Goal: Task Accomplishment & Management: Manage account settings

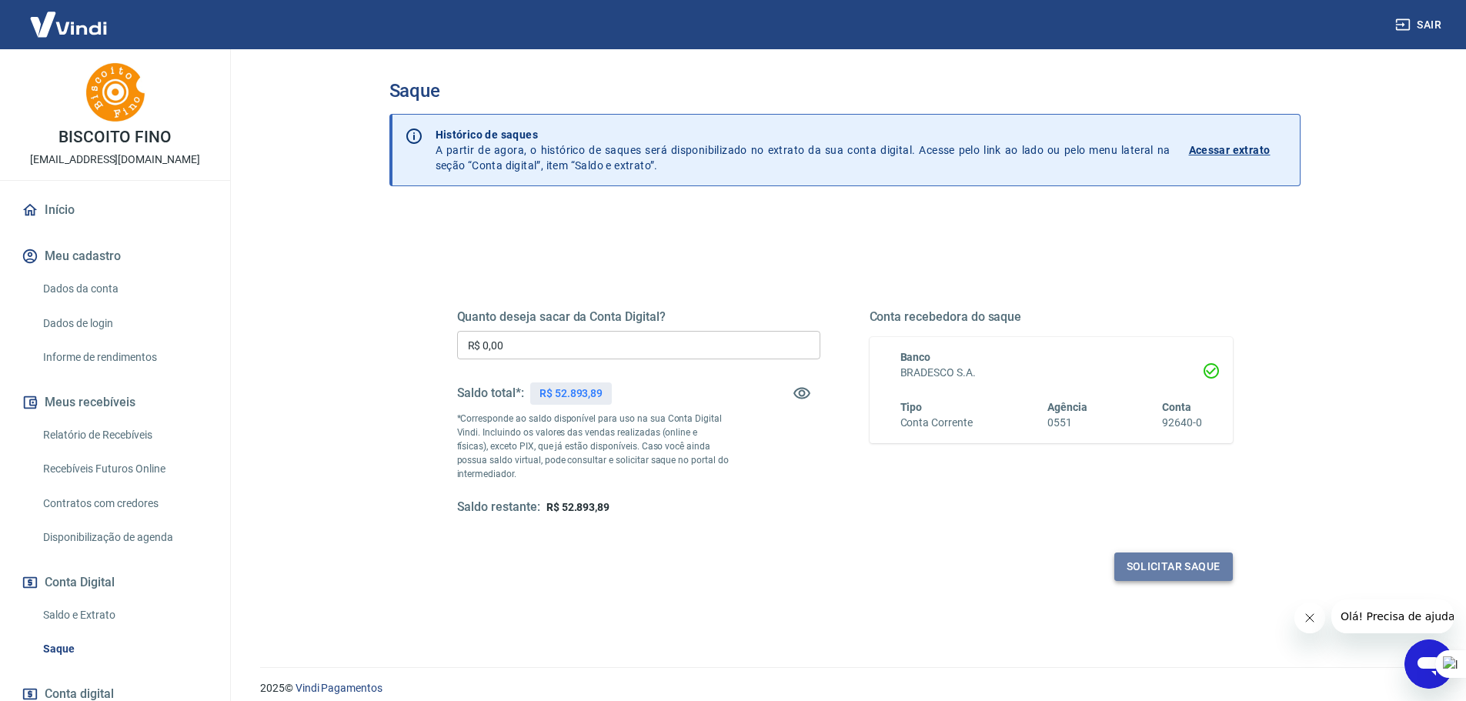
click at [1177, 570] on button "Solicitar saque" at bounding box center [1174, 567] width 119 height 28
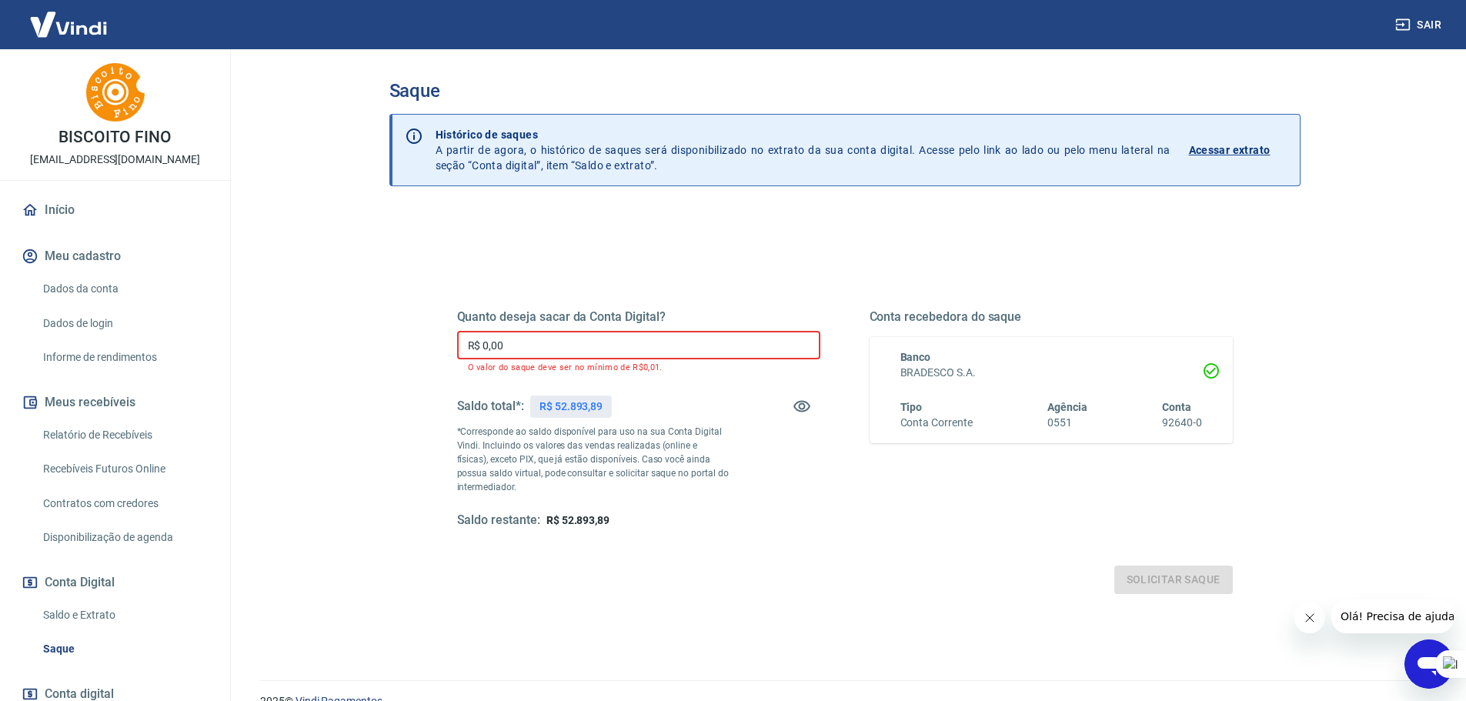
click at [505, 349] on input "R$ 0,00" at bounding box center [638, 345] width 363 height 28
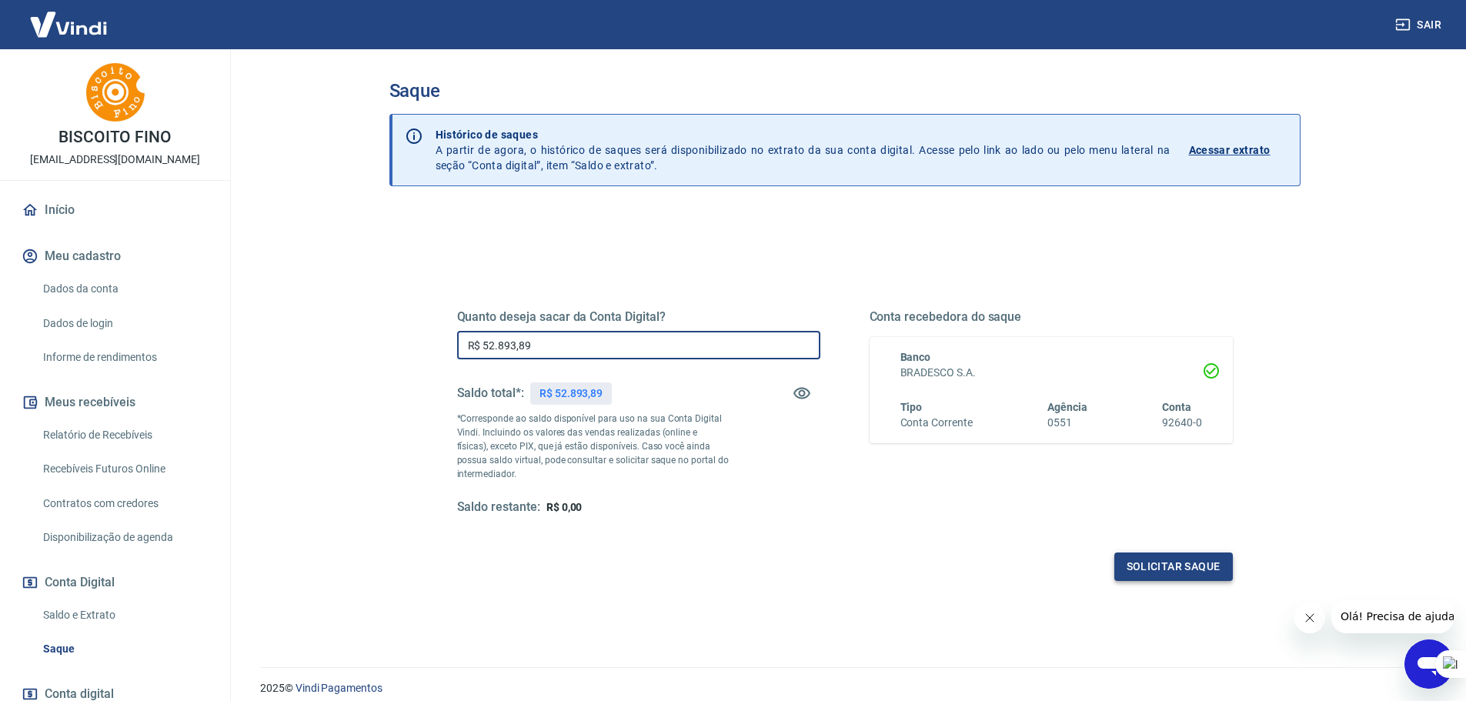
type input "R$ 52.893,89"
click at [1171, 562] on button "Solicitar saque" at bounding box center [1174, 567] width 119 height 28
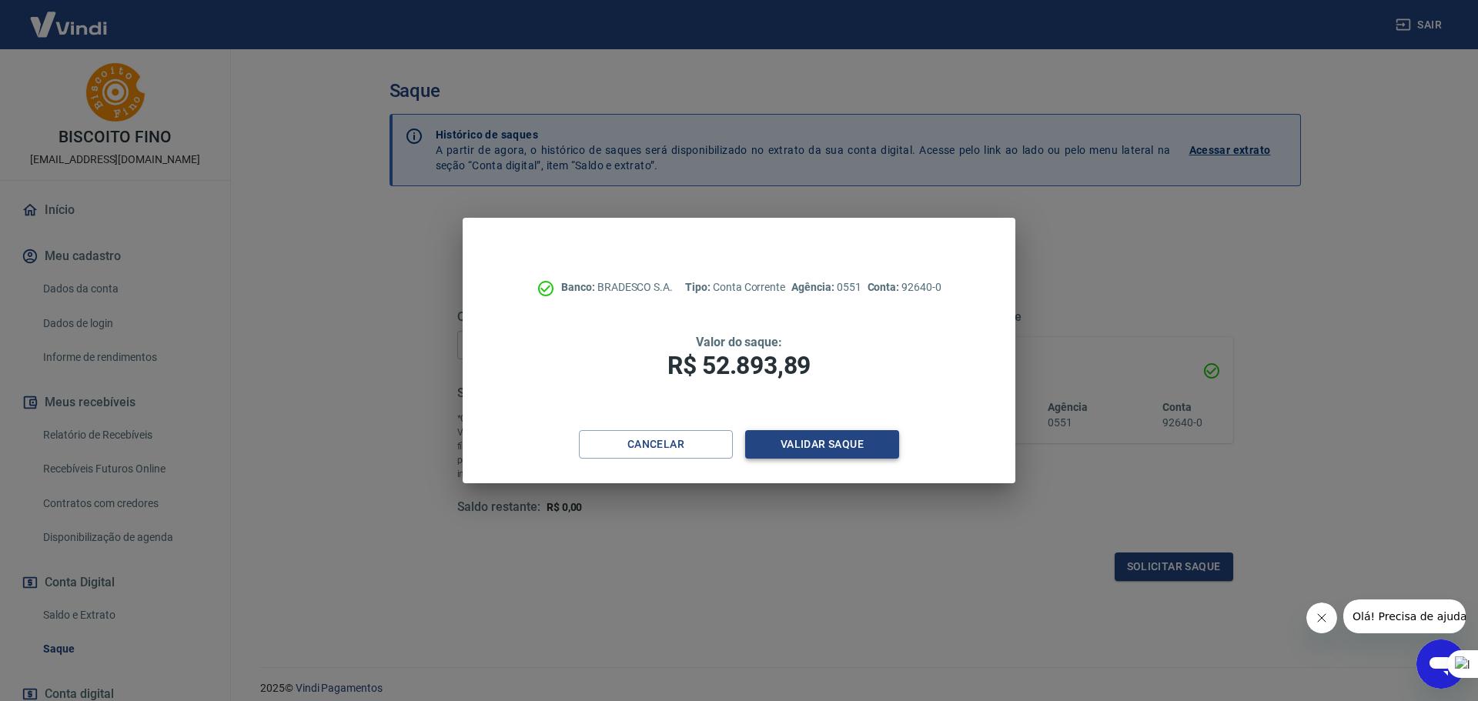
click at [821, 444] on button "Validar saque" at bounding box center [822, 444] width 154 height 28
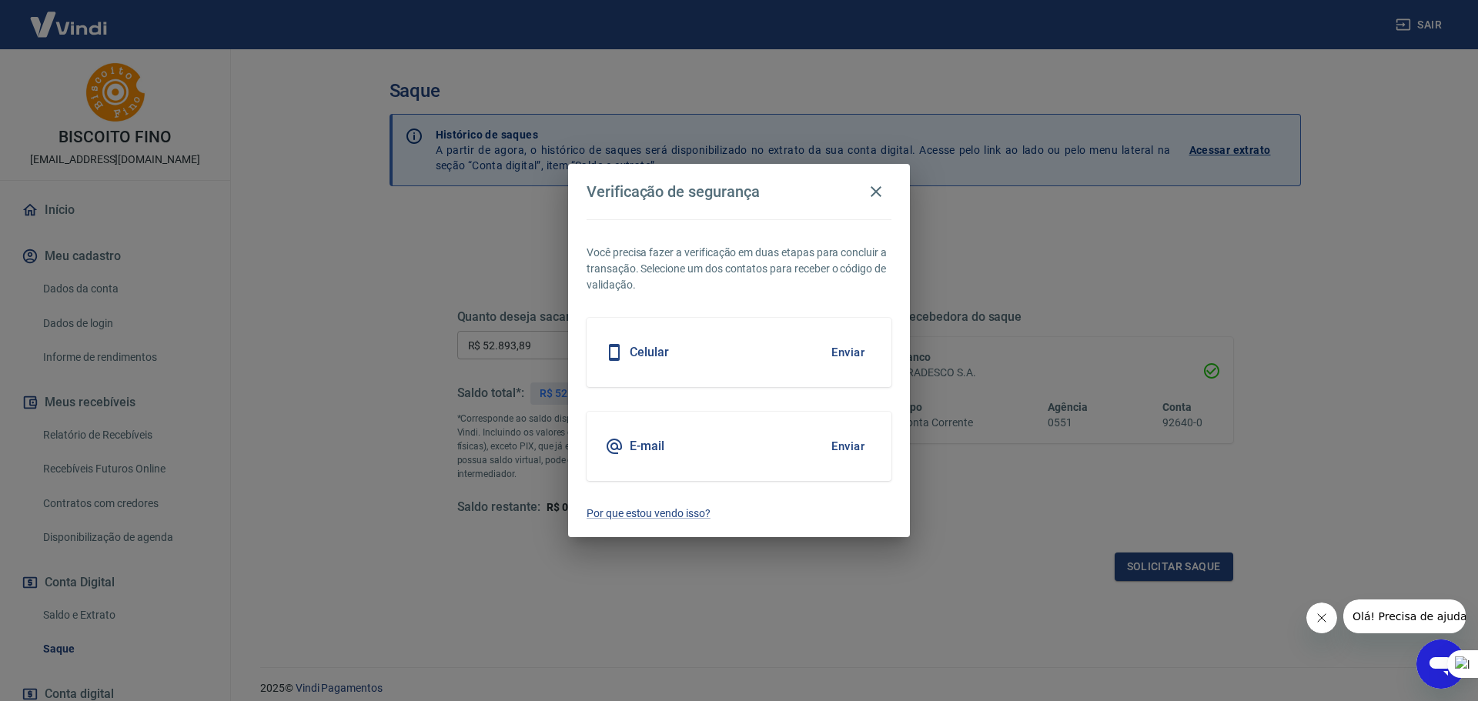
click at [848, 445] on button "Enviar" at bounding box center [848, 446] width 50 height 32
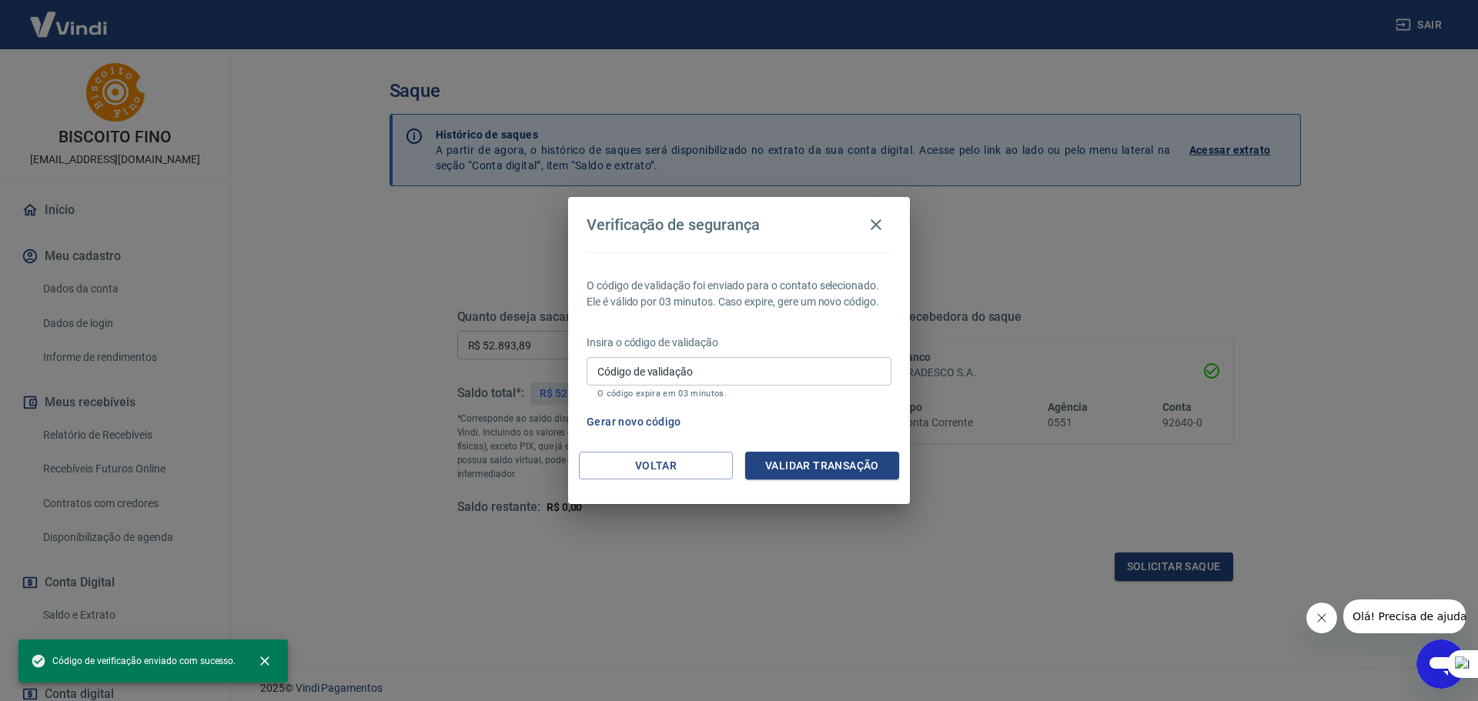
click at [619, 371] on input "Código de validação" at bounding box center [739, 371] width 305 height 28
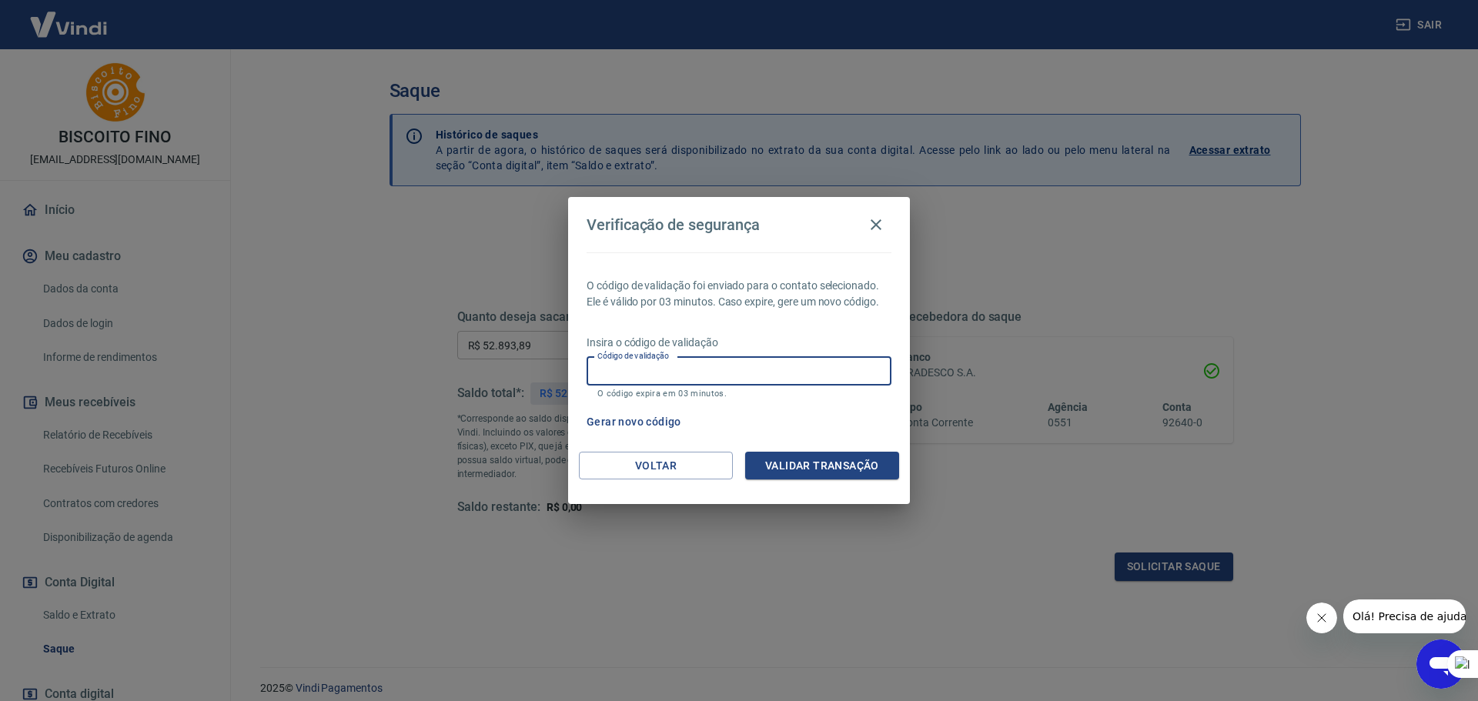
click at [647, 369] on input "Código de validação" at bounding box center [739, 371] width 305 height 28
paste input "444887"
type input "444887"
click at [819, 461] on button "Validar transação" at bounding box center [822, 466] width 154 height 28
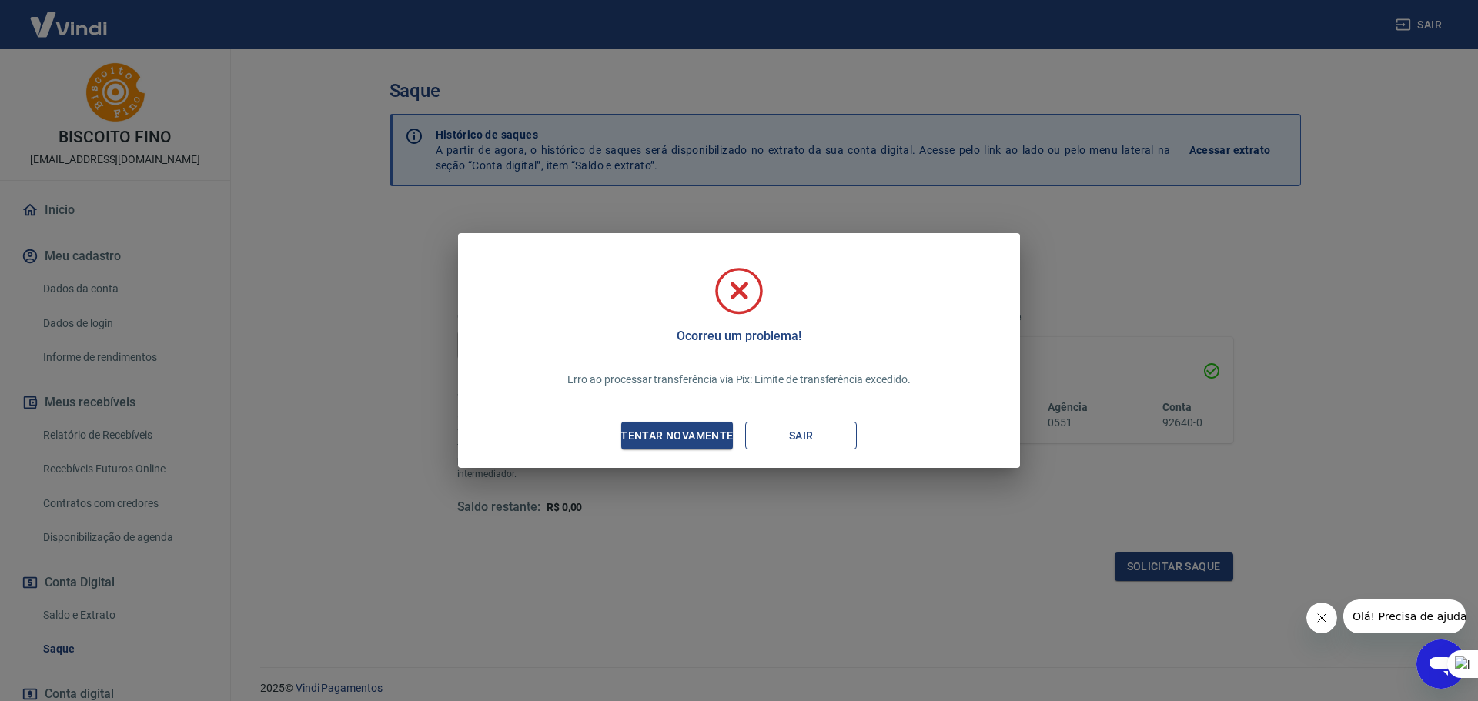
click at [801, 440] on button "Sair" at bounding box center [801, 436] width 112 height 28
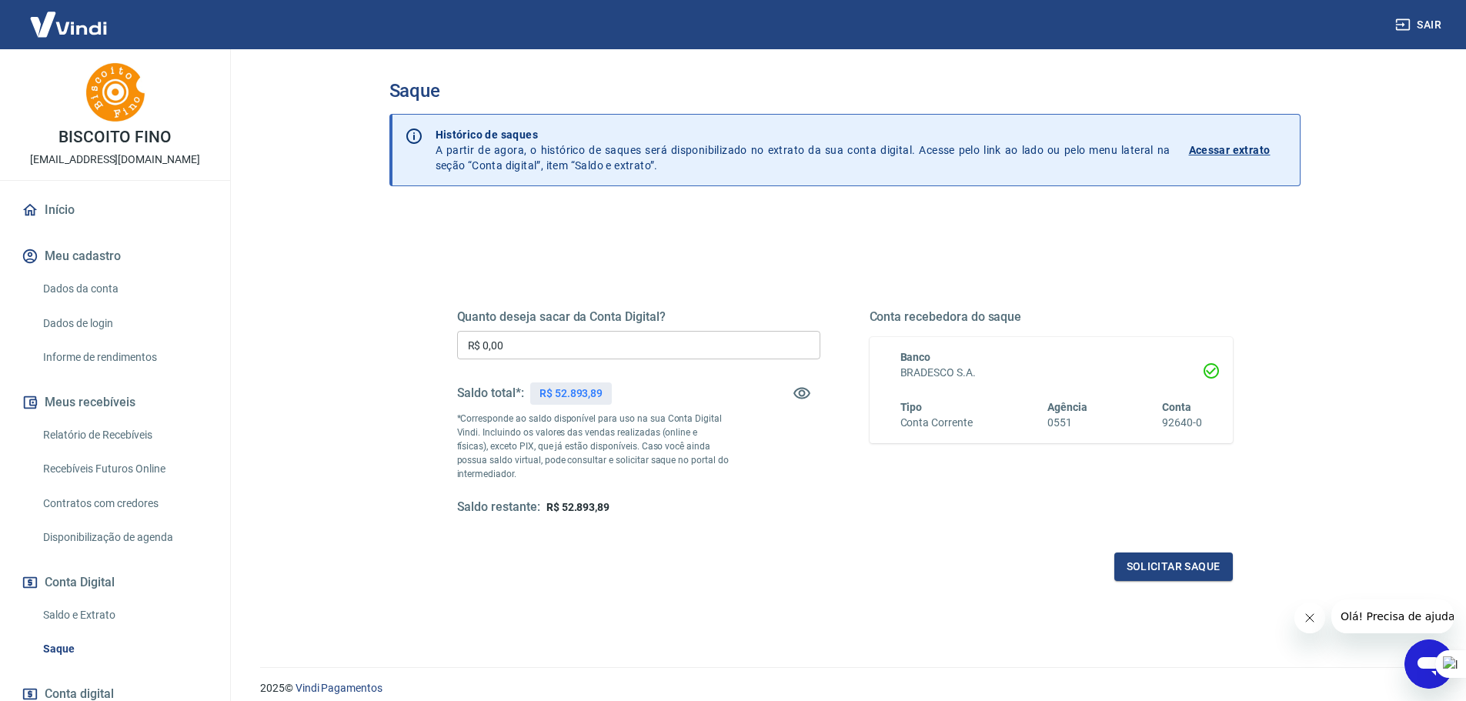
click at [471, 343] on input "R$ 0,00" at bounding box center [638, 345] width 363 height 28
click at [1239, 148] on p "Acessar extrato" at bounding box center [1230, 149] width 82 height 15
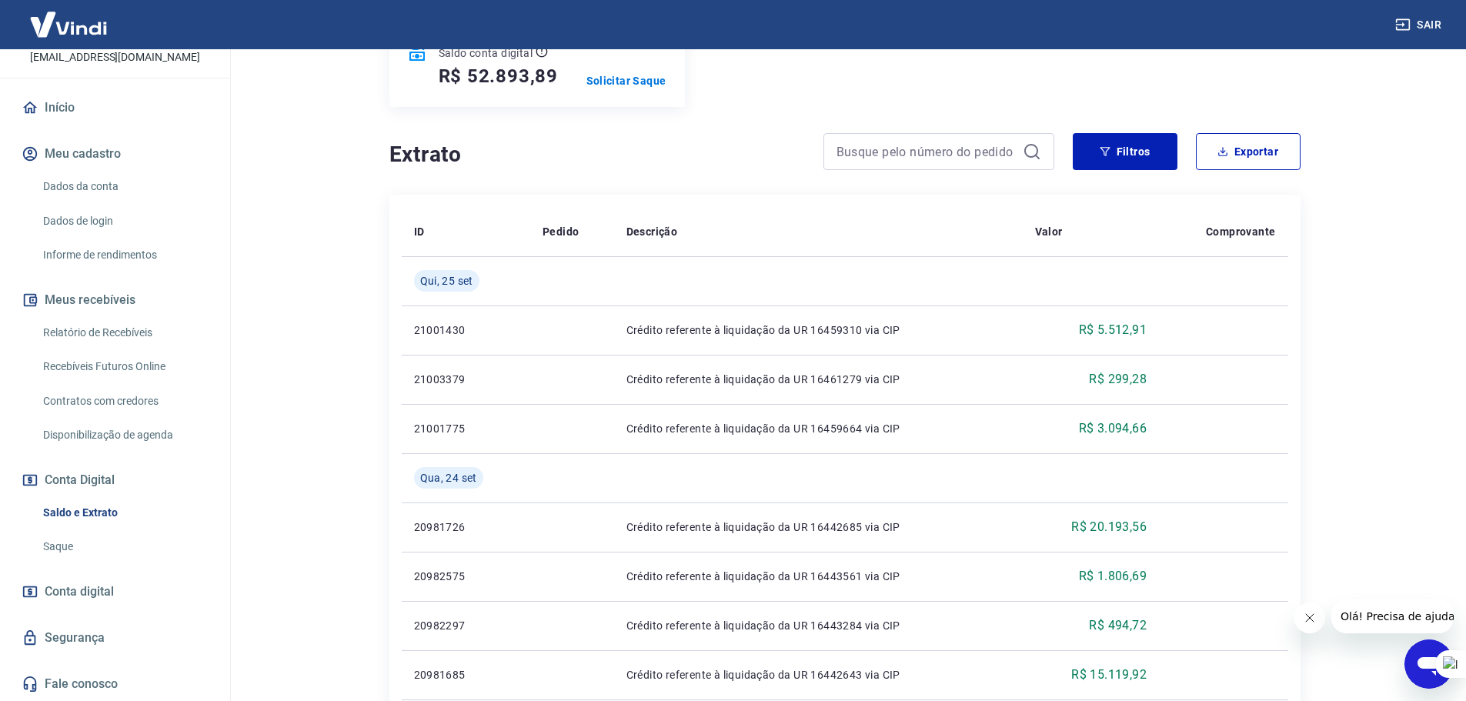
scroll to position [231, 0]
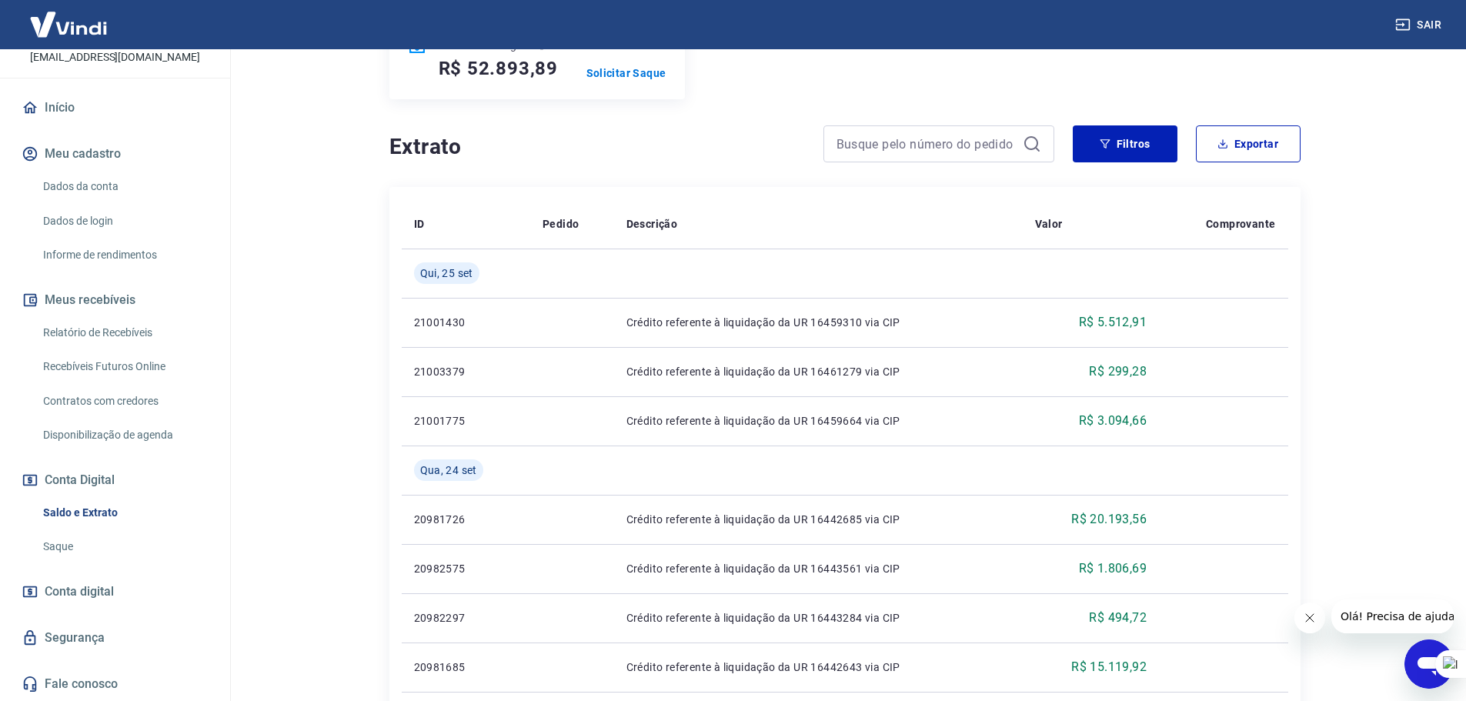
click at [59, 545] on link "Saque" at bounding box center [124, 547] width 175 height 32
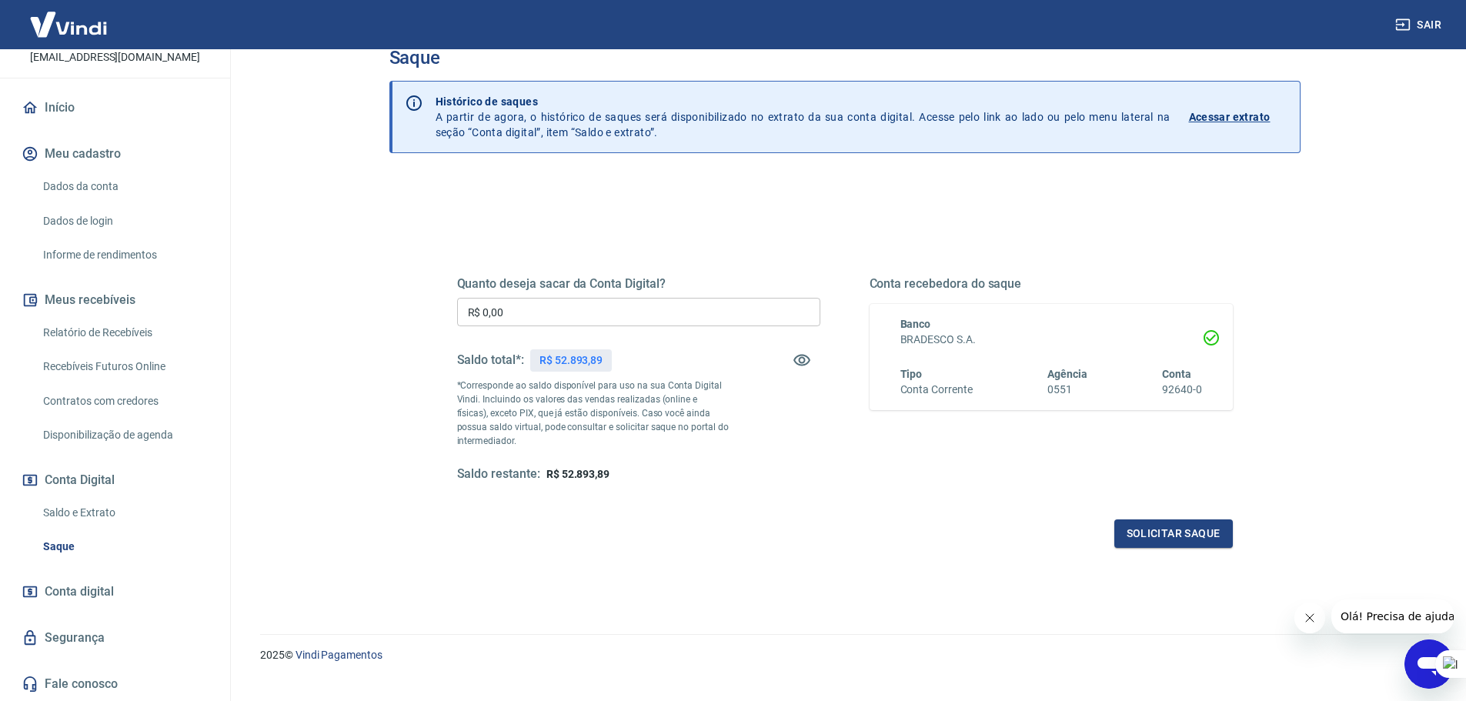
scroll to position [60, 0]
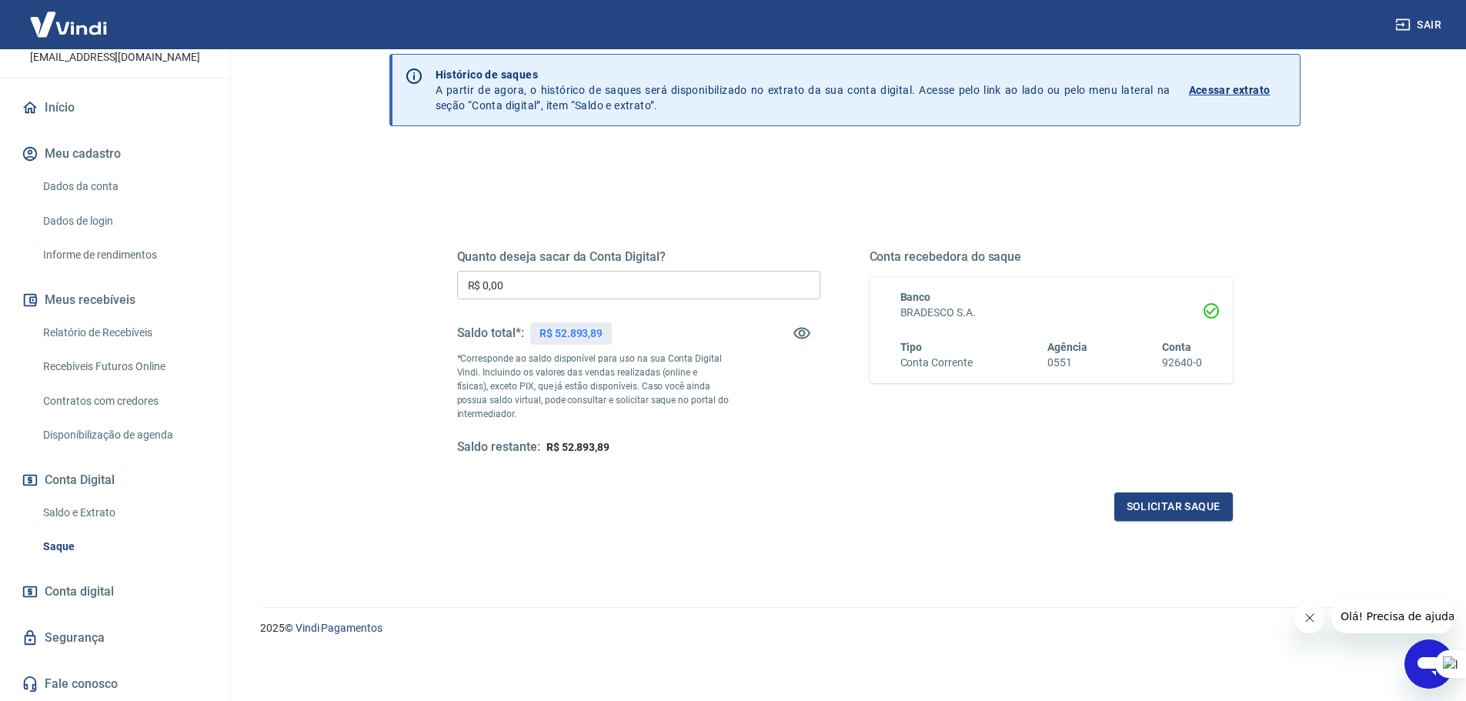
click at [66, 637] on link "Segurança" at bounding box center [114, 638] width 193 height 34
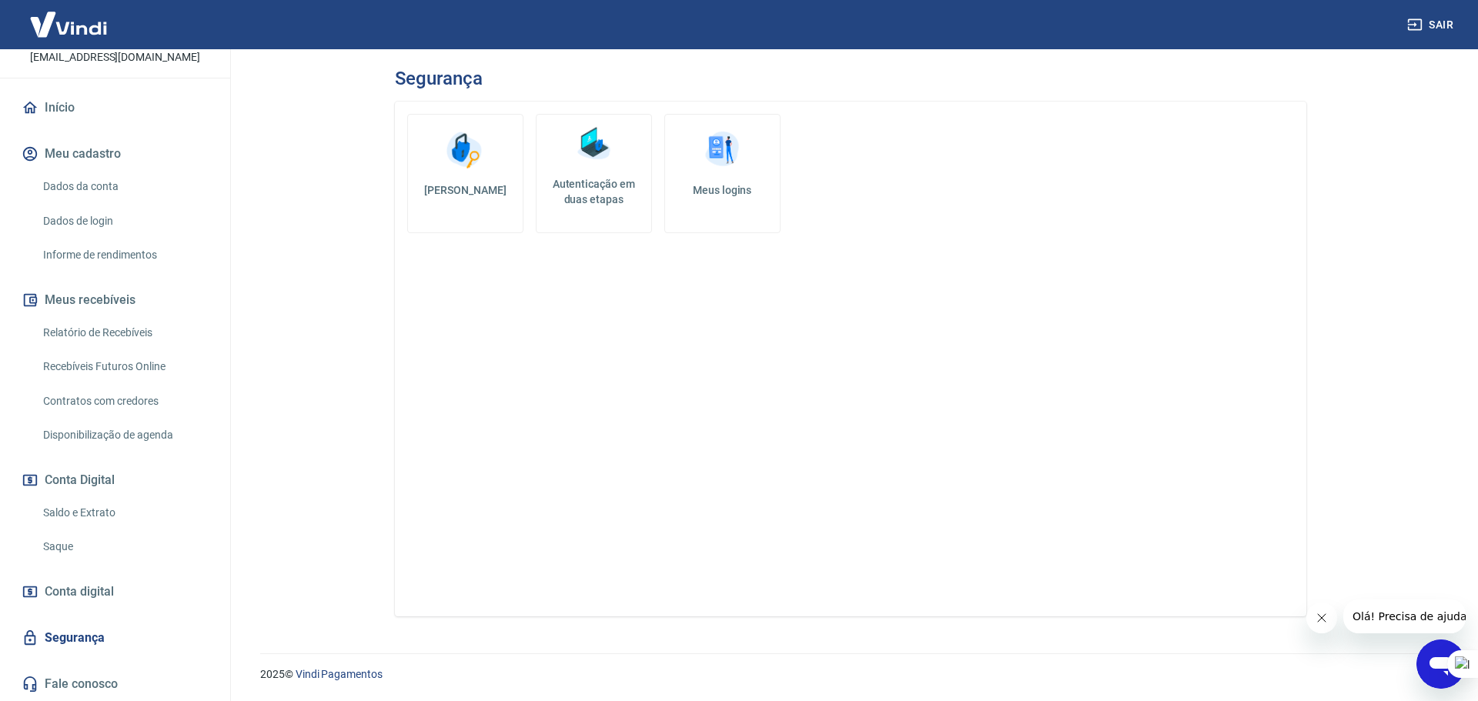
click at [72, 513] on link "Saldo e Extrato" at bounding box center [124, 513] width 175 height 32
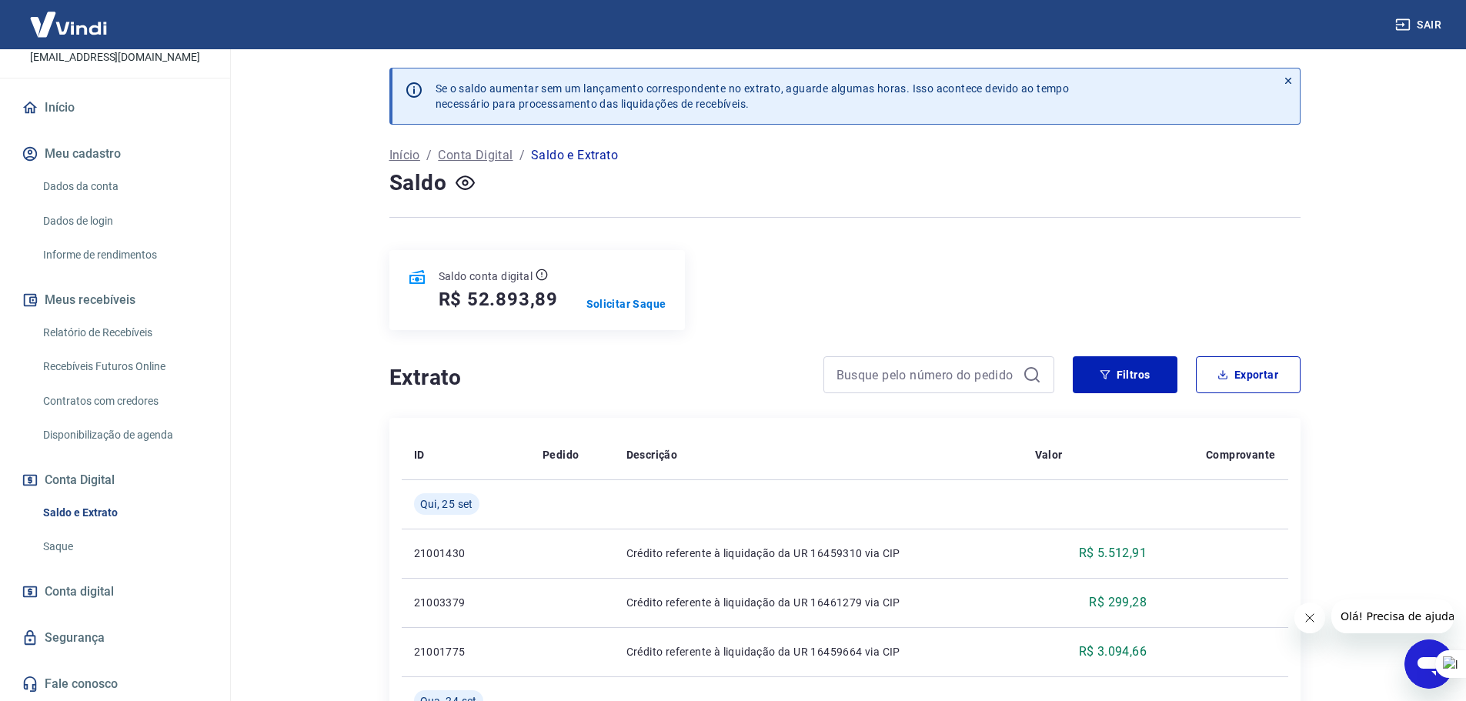
click at [92, 183] on link "Dados da conta" at bounding box center [124, 187] width 175 height 32
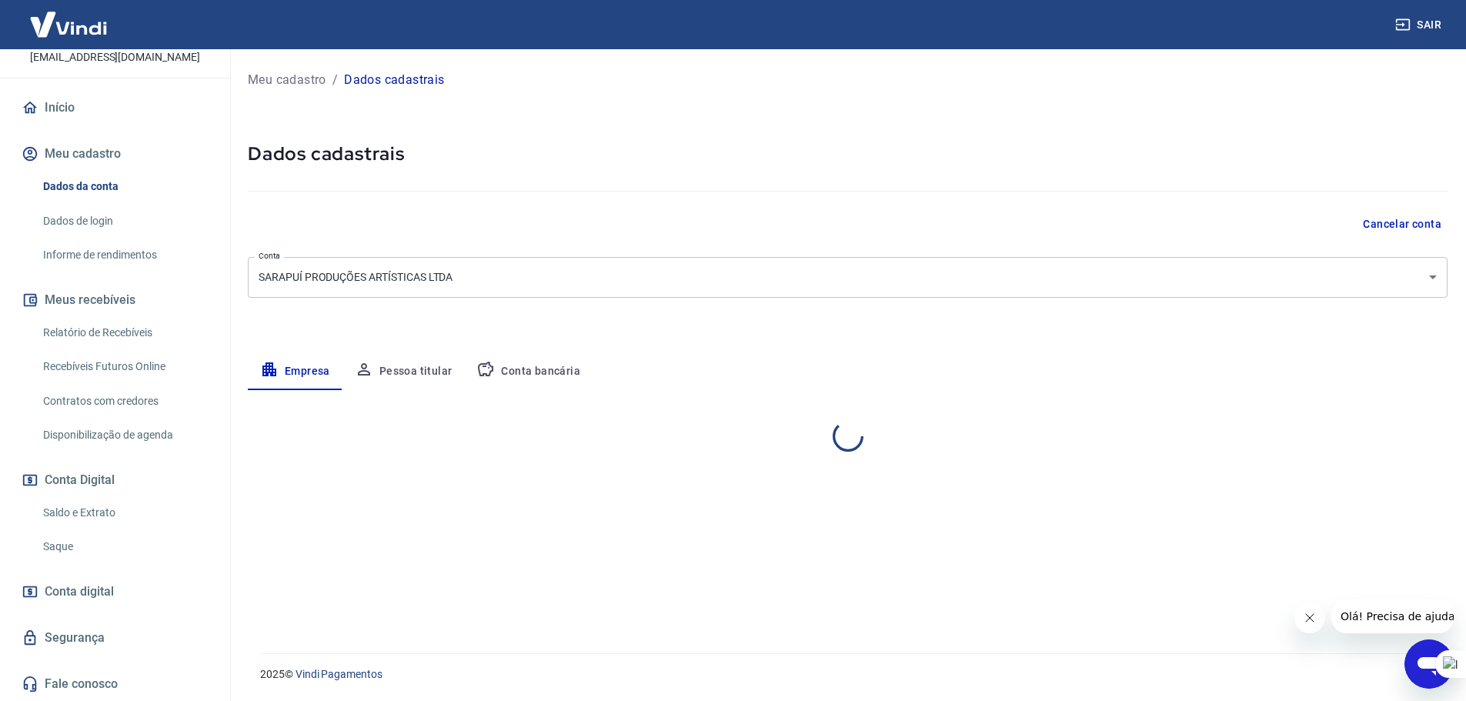
select select "RJ"
select select "business"
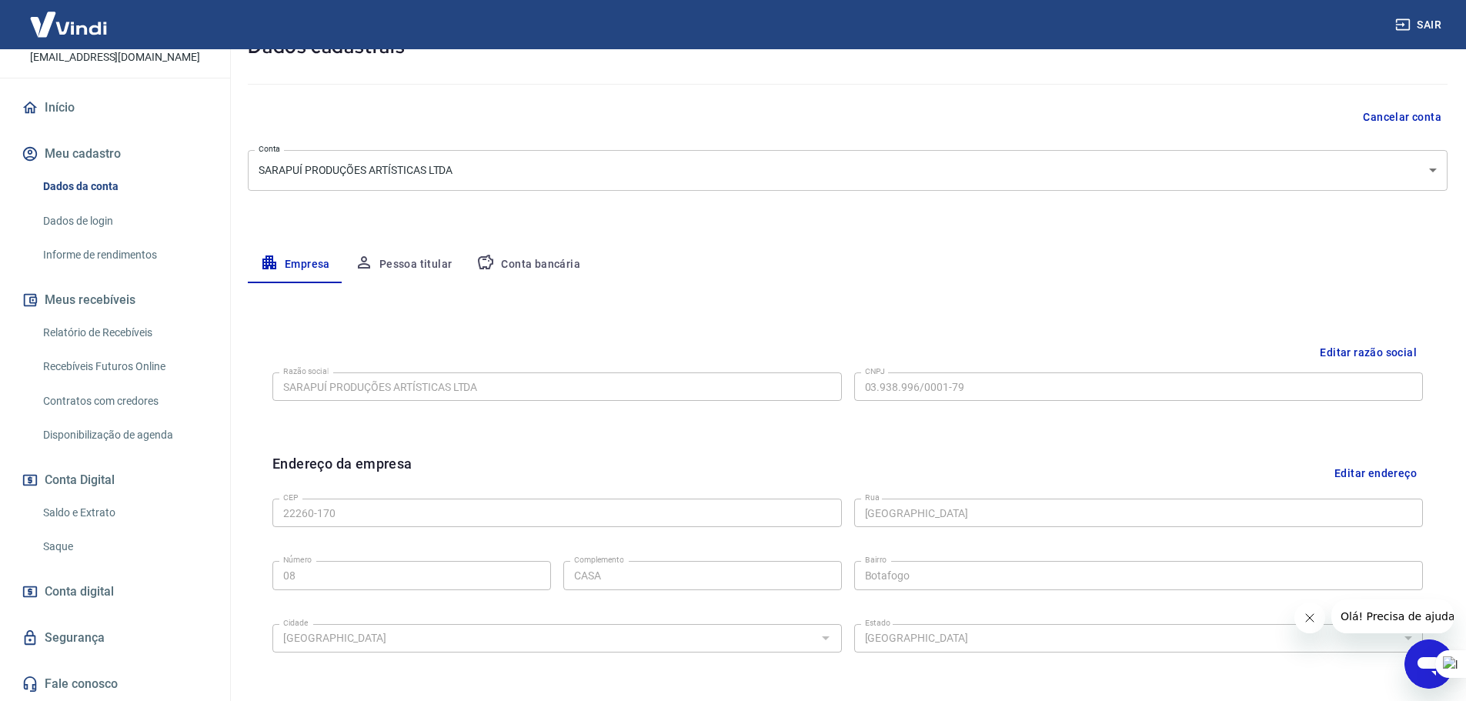
scroll to position [308, 0]
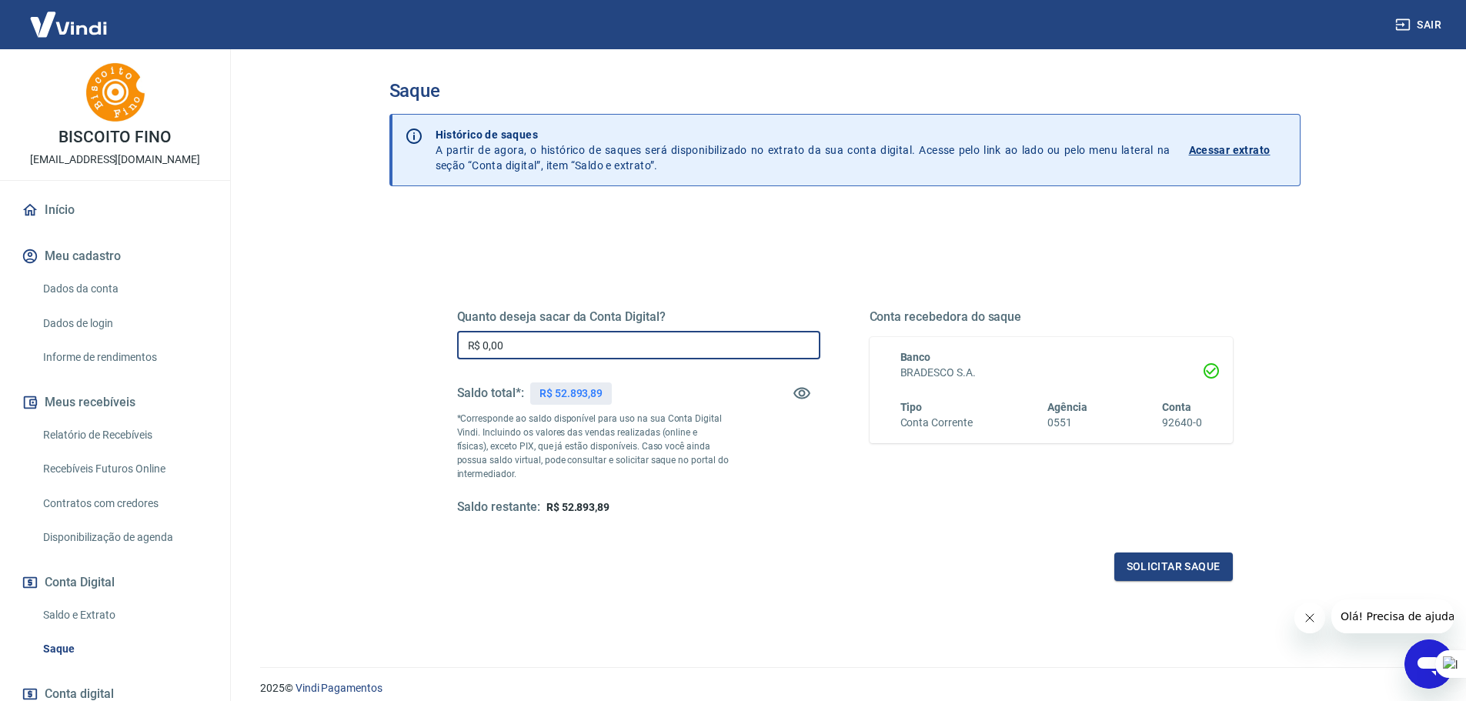
click at [493, 345] on input "R$ 0,00" at bounding box center [638, 345] width 363 height 28
click at [535, 343] on input "R$ 0,00" at bounding box center [638, 345] width 363 height 28
type input "R$ 50.000,00"
click at [1158, 562] on button "Solicitar saque" at bounding box center [1174, 567] width 119 height 28
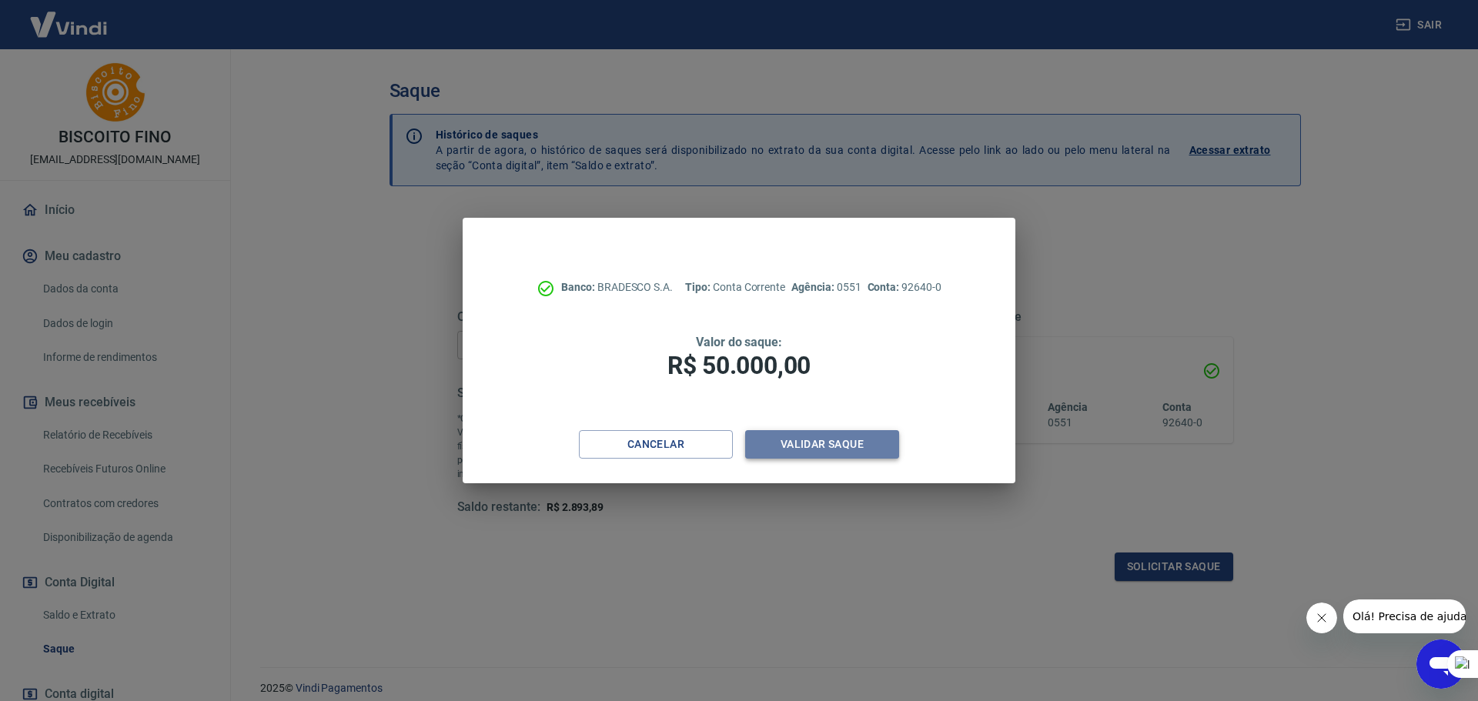
click at [822, 443] on button "Validar saque" at bounding box center [822, 444] width 154 height 28
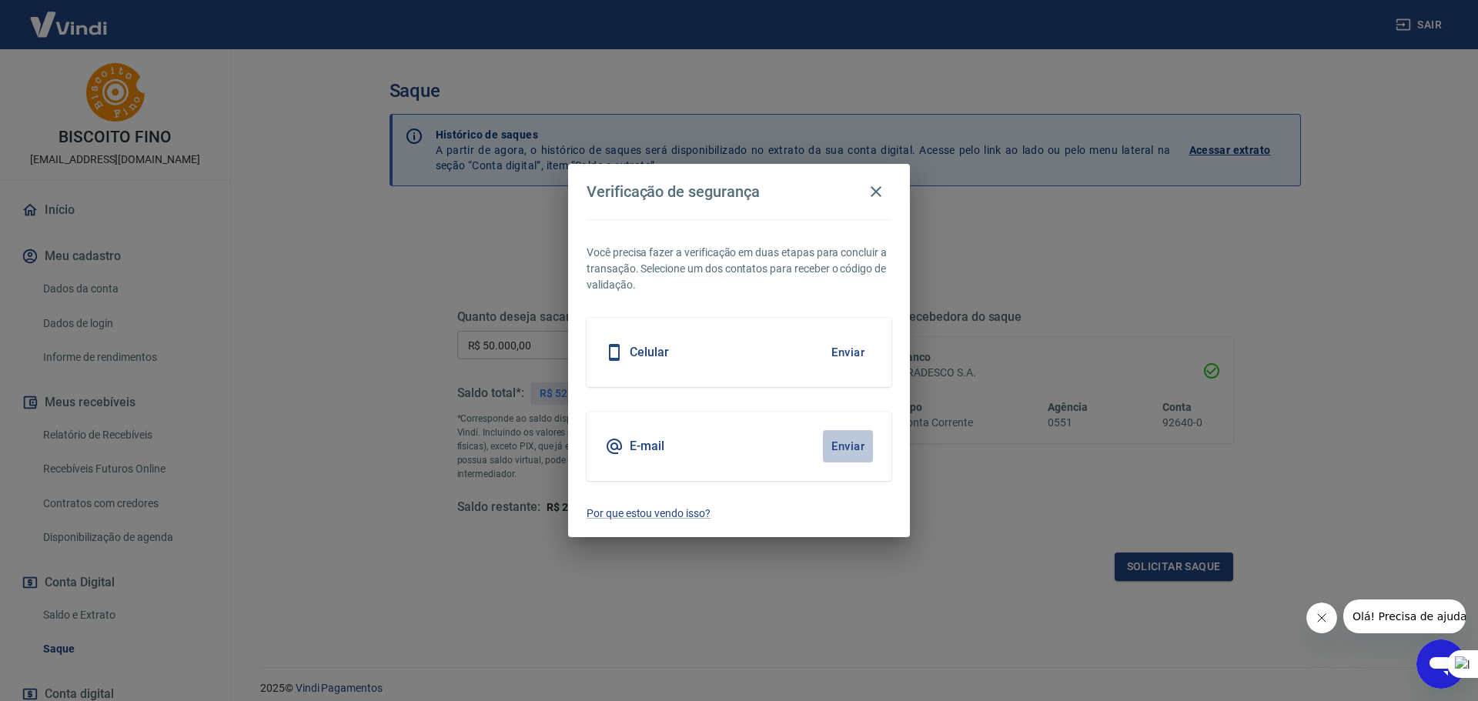
click at [849, 447] on button "Enviar" at bounding box center [848, 446] width 50 height 32
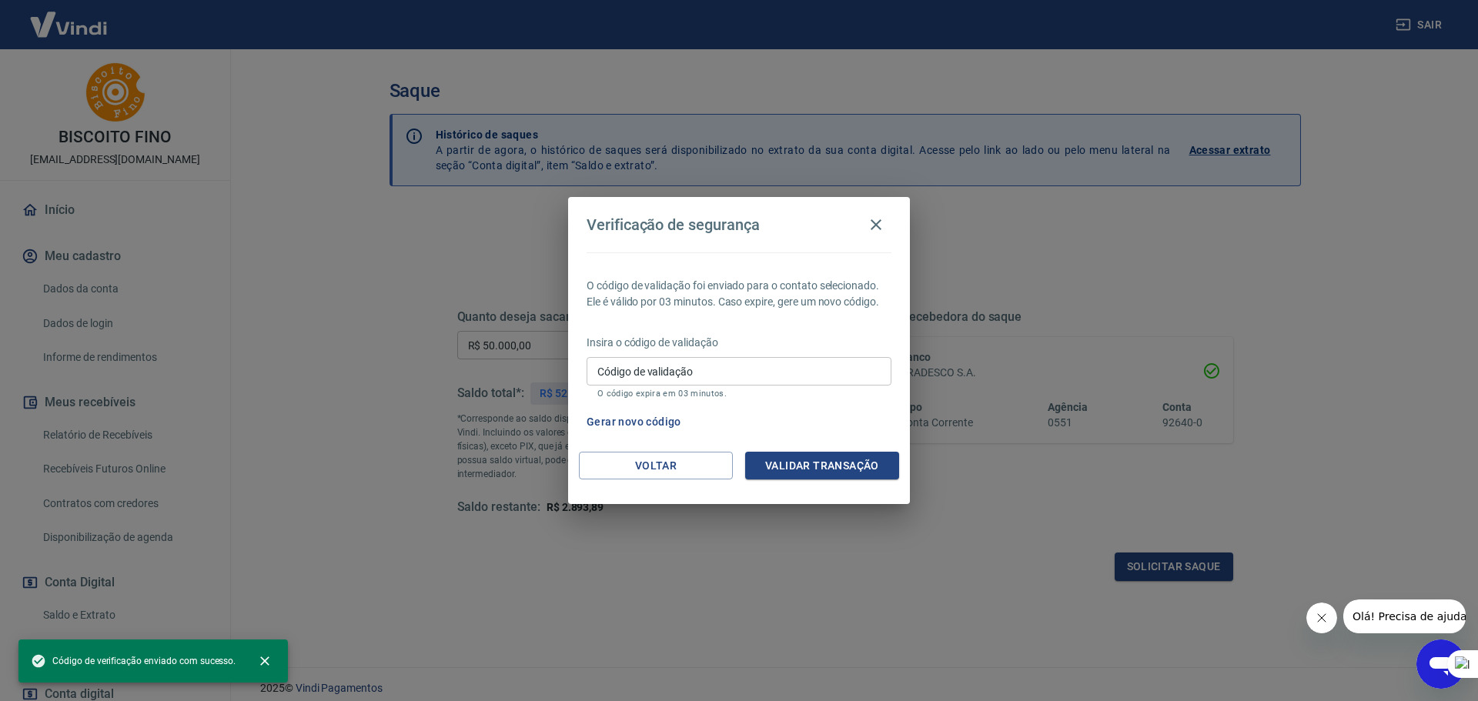
click at [727, 377] on input "Código de validação" at bounding box center [739, 371] width 305 height 28
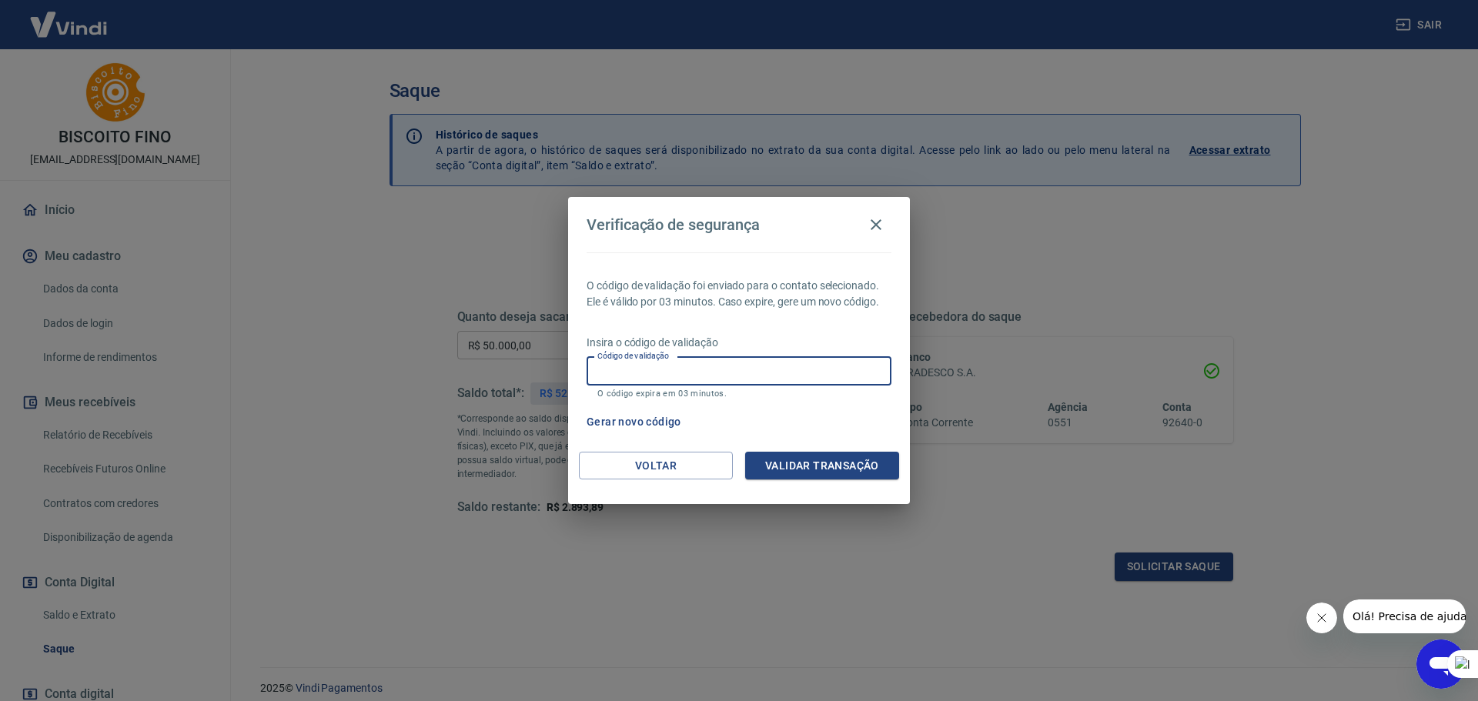
paste input "602736"
type input "602736"
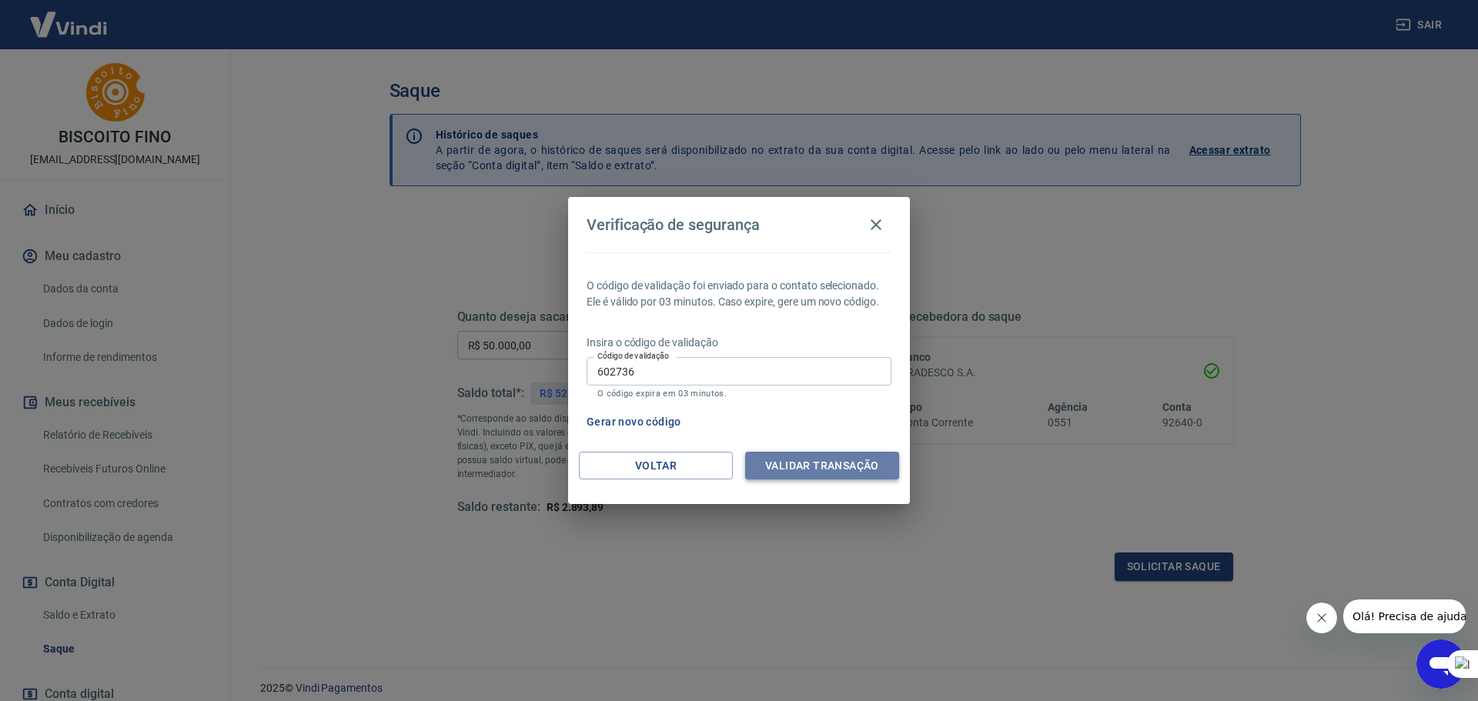
click at [837, 469] on button "Validar transação" at bounding box center [822, 466] width 154 height 28
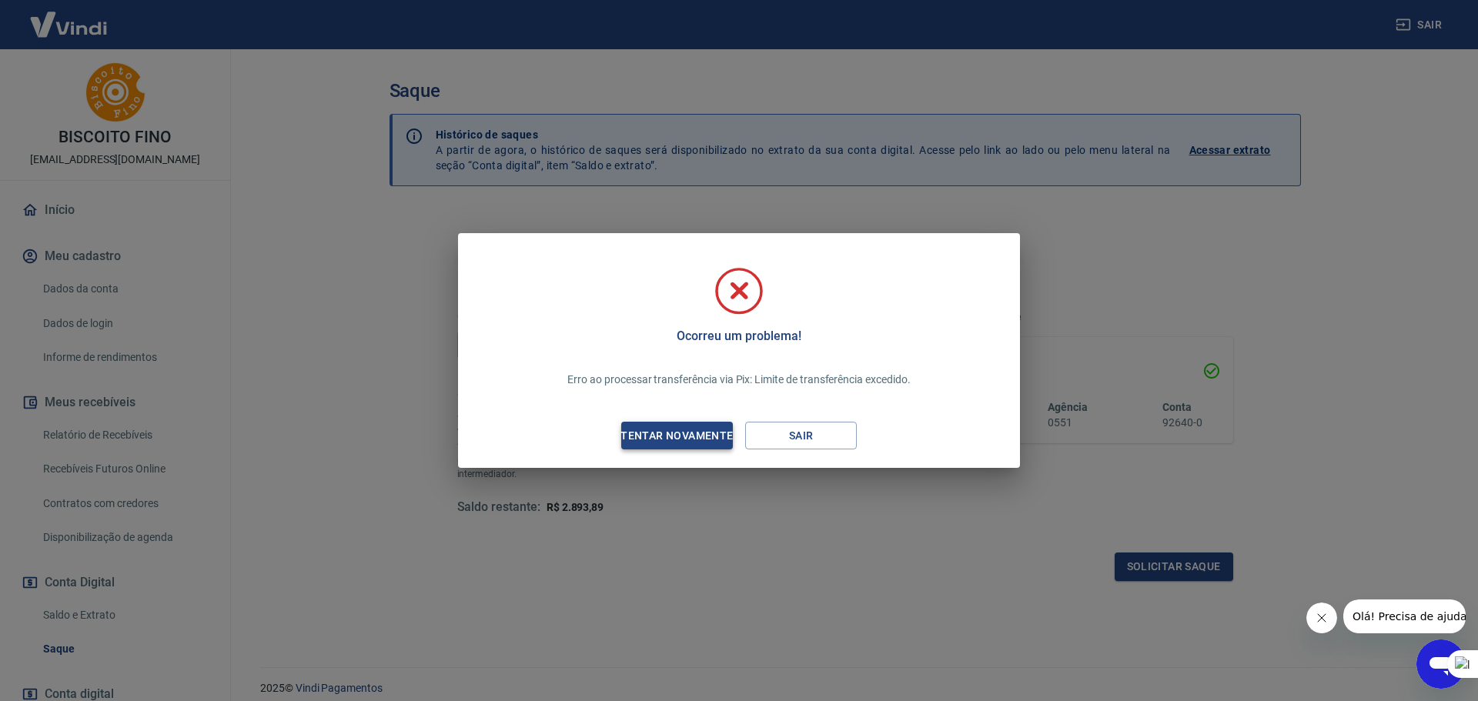
click at [703, 432] on div "Tentar novamente" at bounding box center [676, 435] width 149 height 19
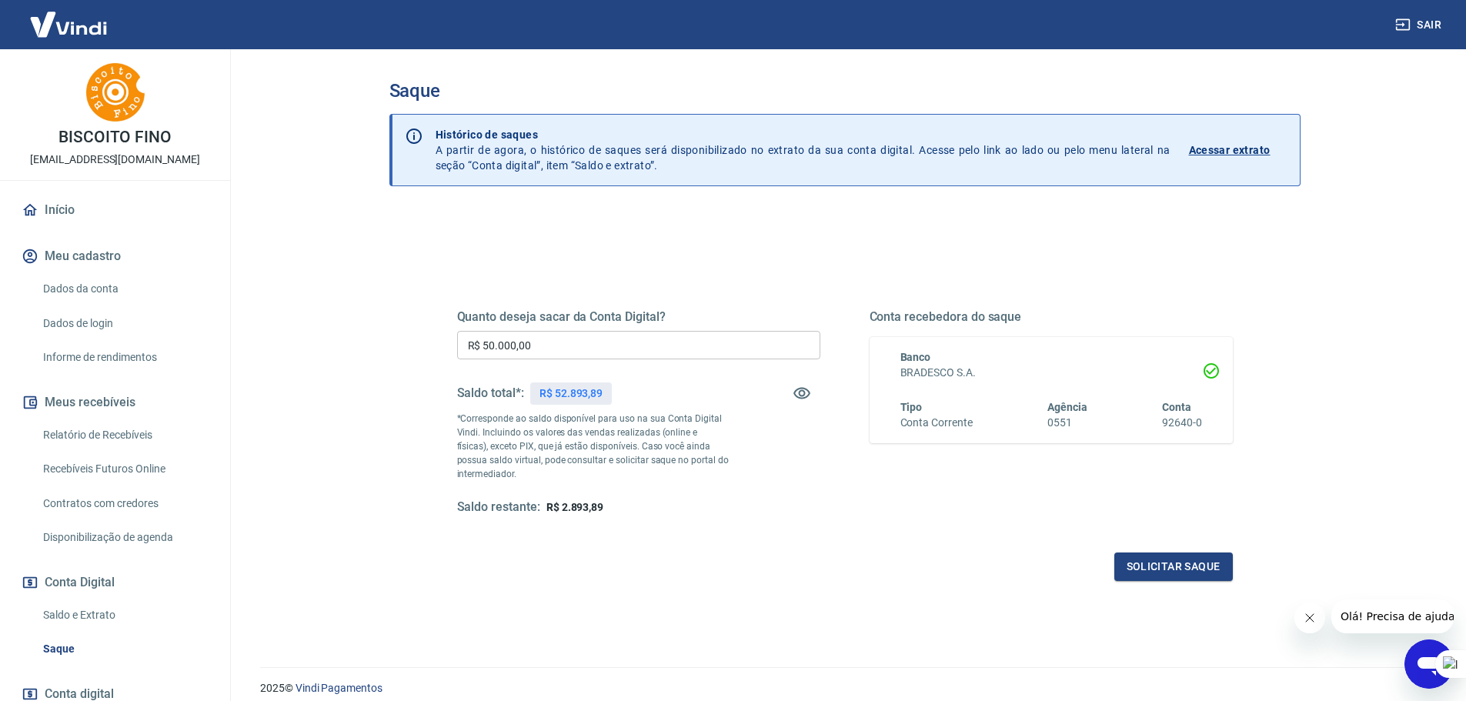
click at [551, 347] on input "R$ 50.000,00" at bounding box center [638, 345] width 363 height 28
type input "R$ 40.000,00"
click at [1170, 572] on button "Solicitar saque" at bounding box center [1174, 567] width 119 height 28
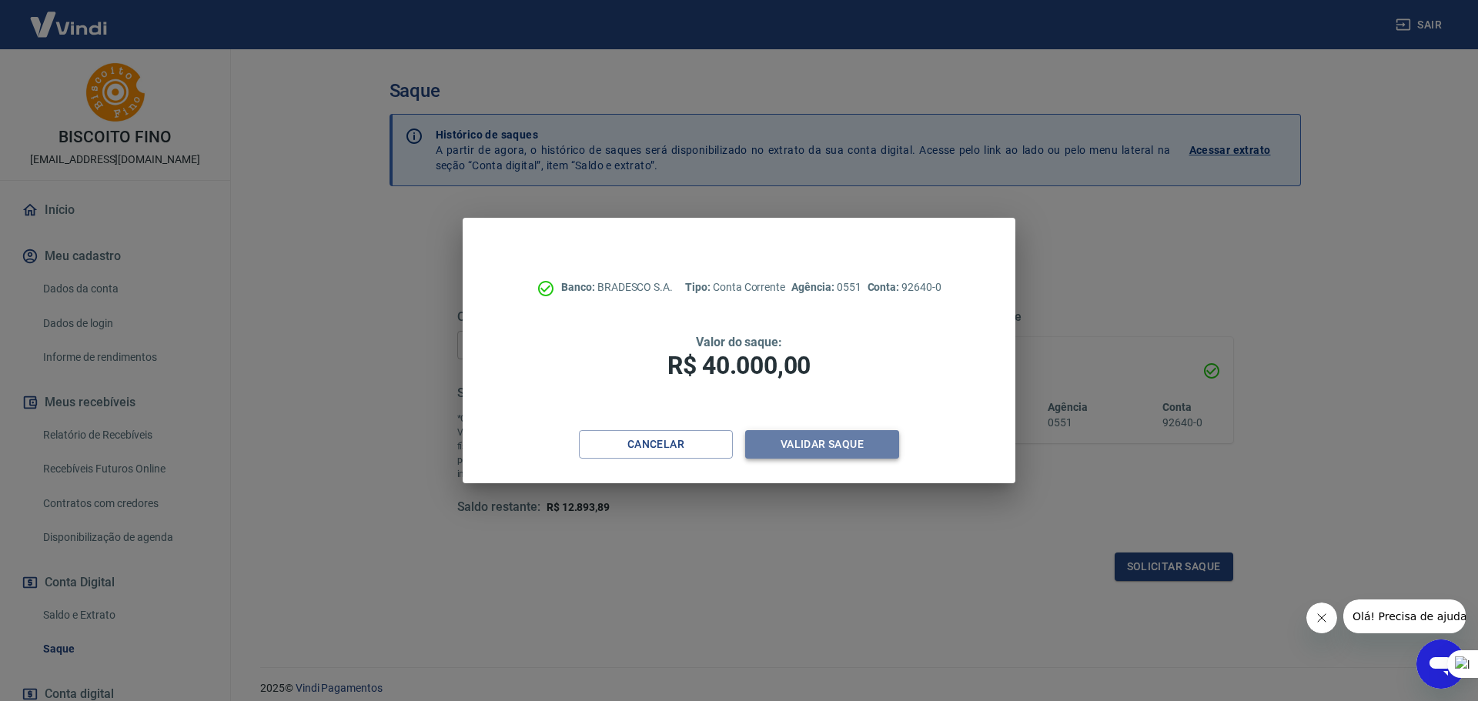
click at [842, 436] on button "Validar saque" at bounding box center [822, 444] width 154 height 28
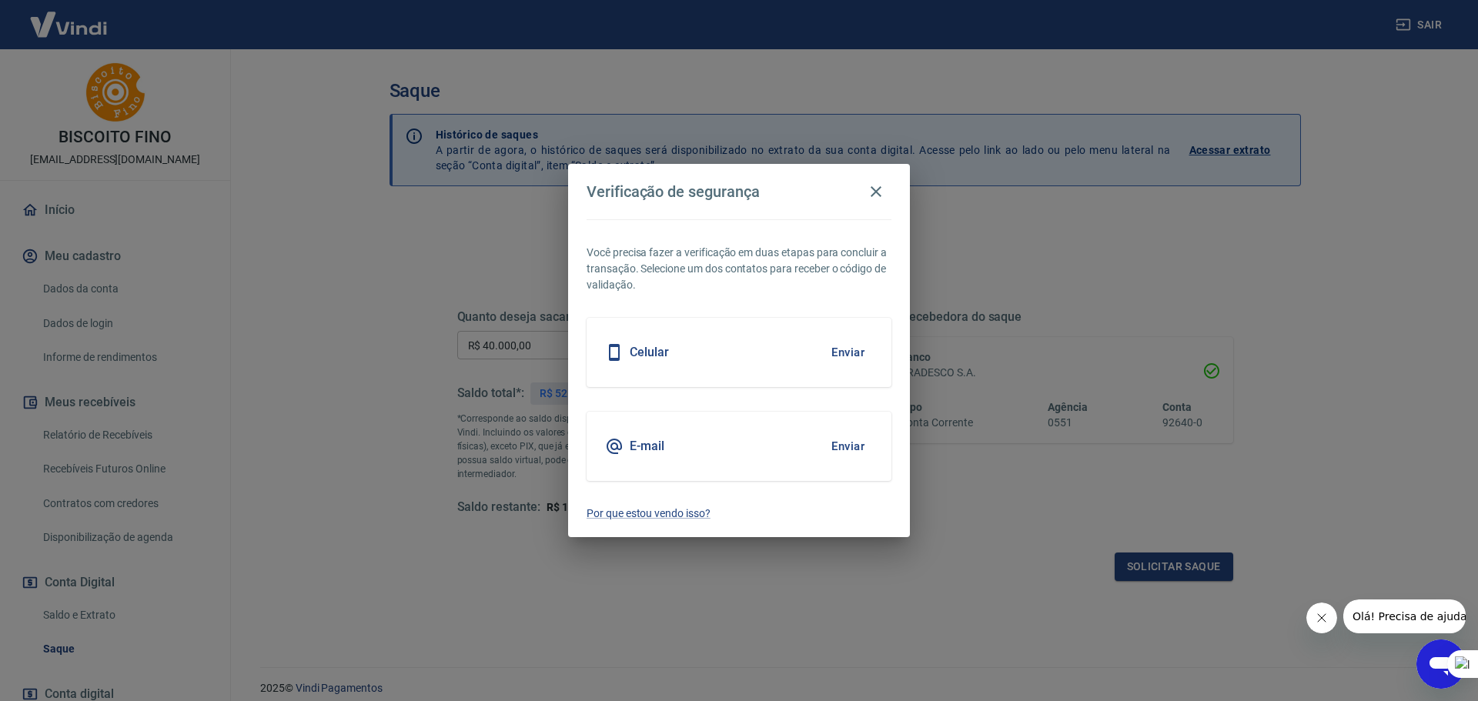
click at [841, 443] on button "Enviar" at bounding box center [848, 446] width 50 height 32
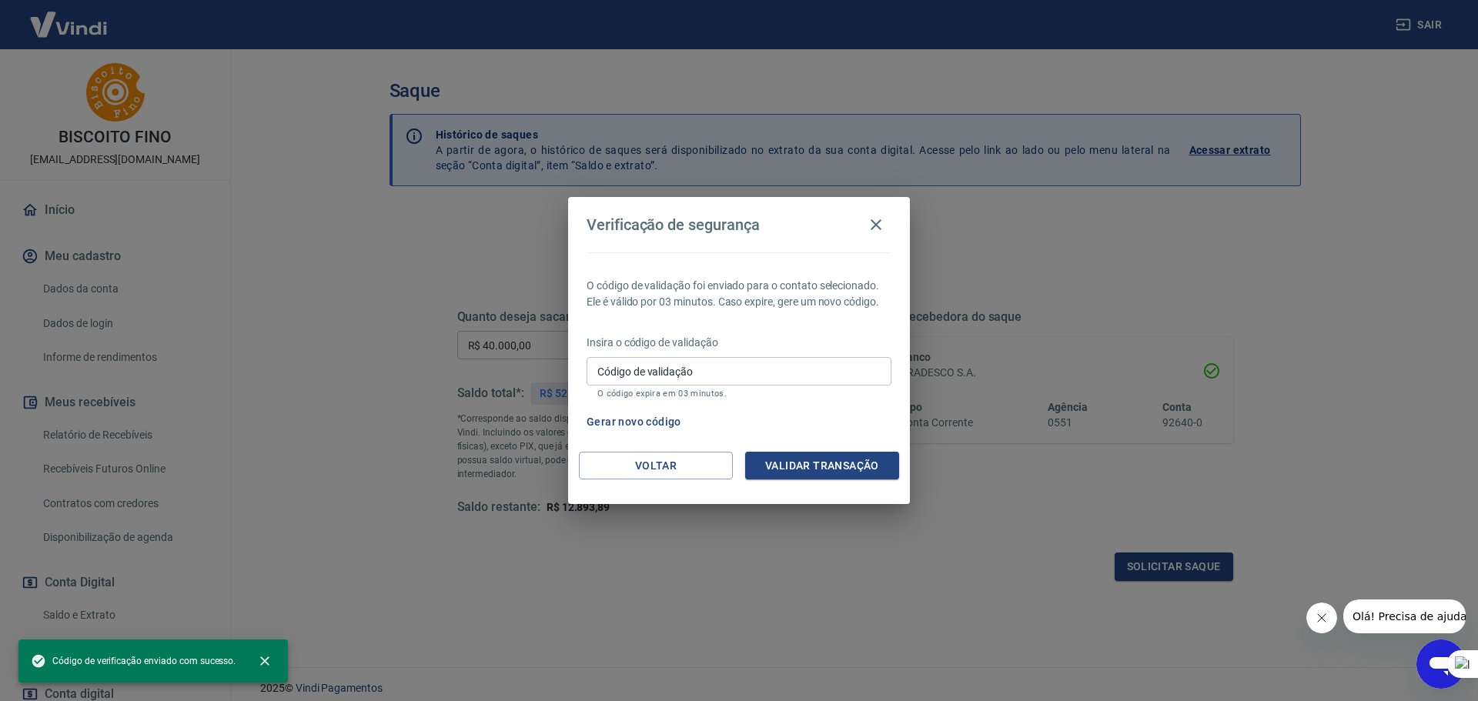
click at [687, 372] on input "Código de validação" at bounding box center [739, 371] width 305 height 28
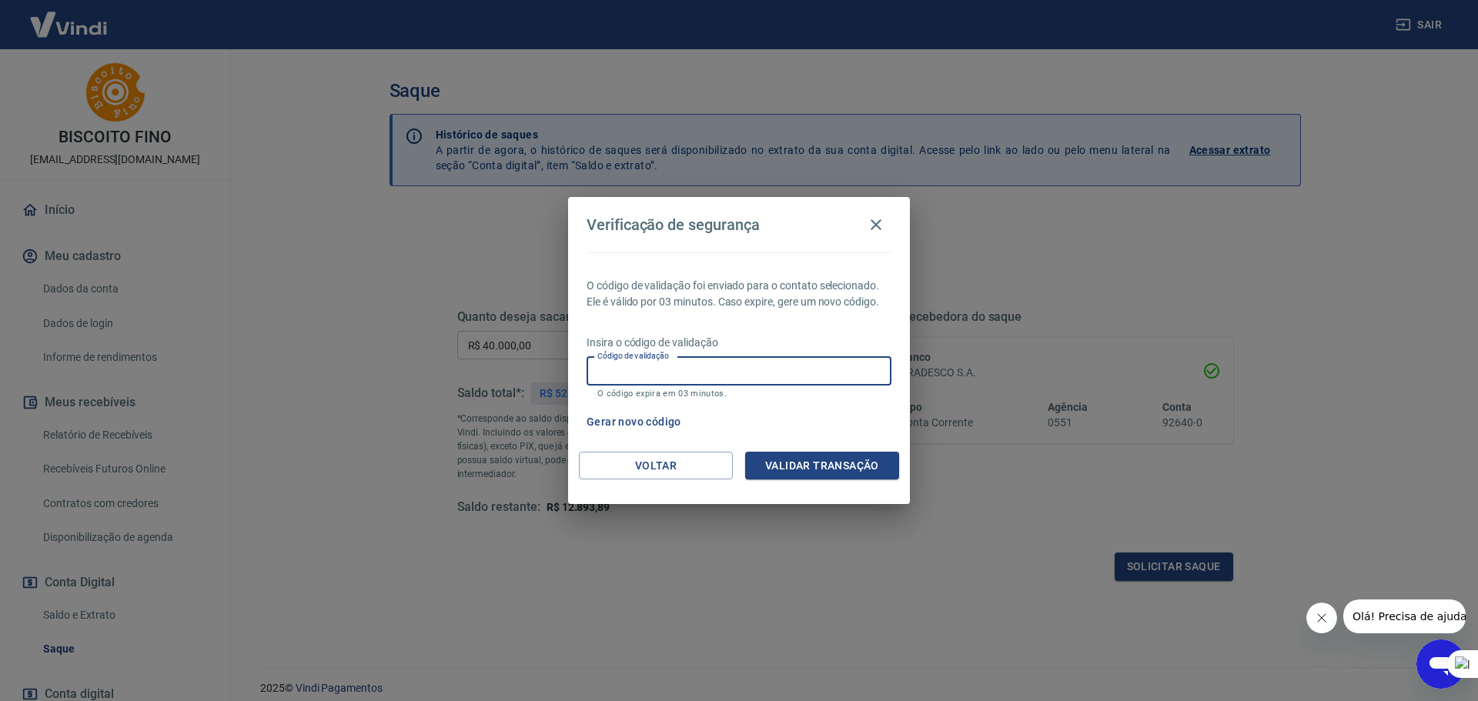
paste input "111384"
type input "111384"
click at [808, 463] on button "Validar transação" at bounding box center [822, 466] width 154 height 28
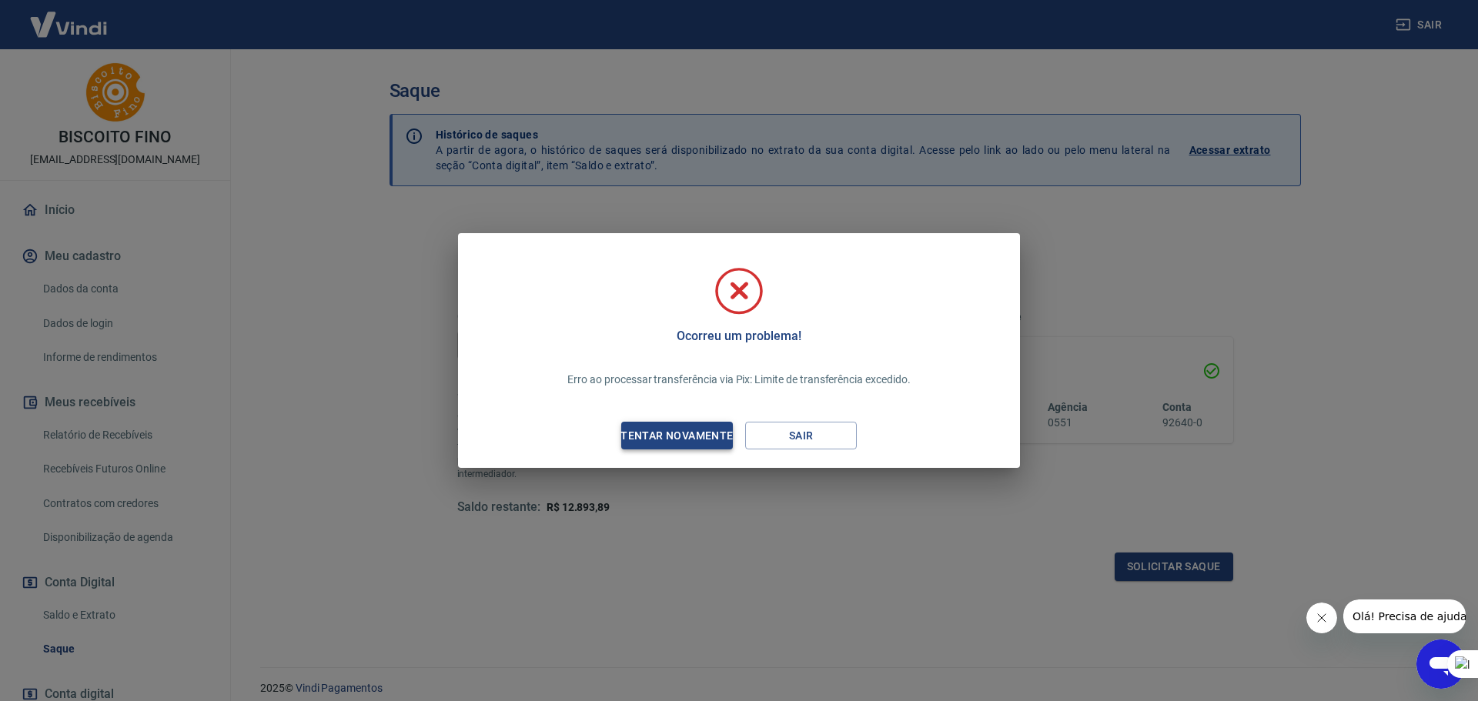
click at [707, 427] on div "Tentar novamente" at bounding box center [676, 435] width 149 height 19
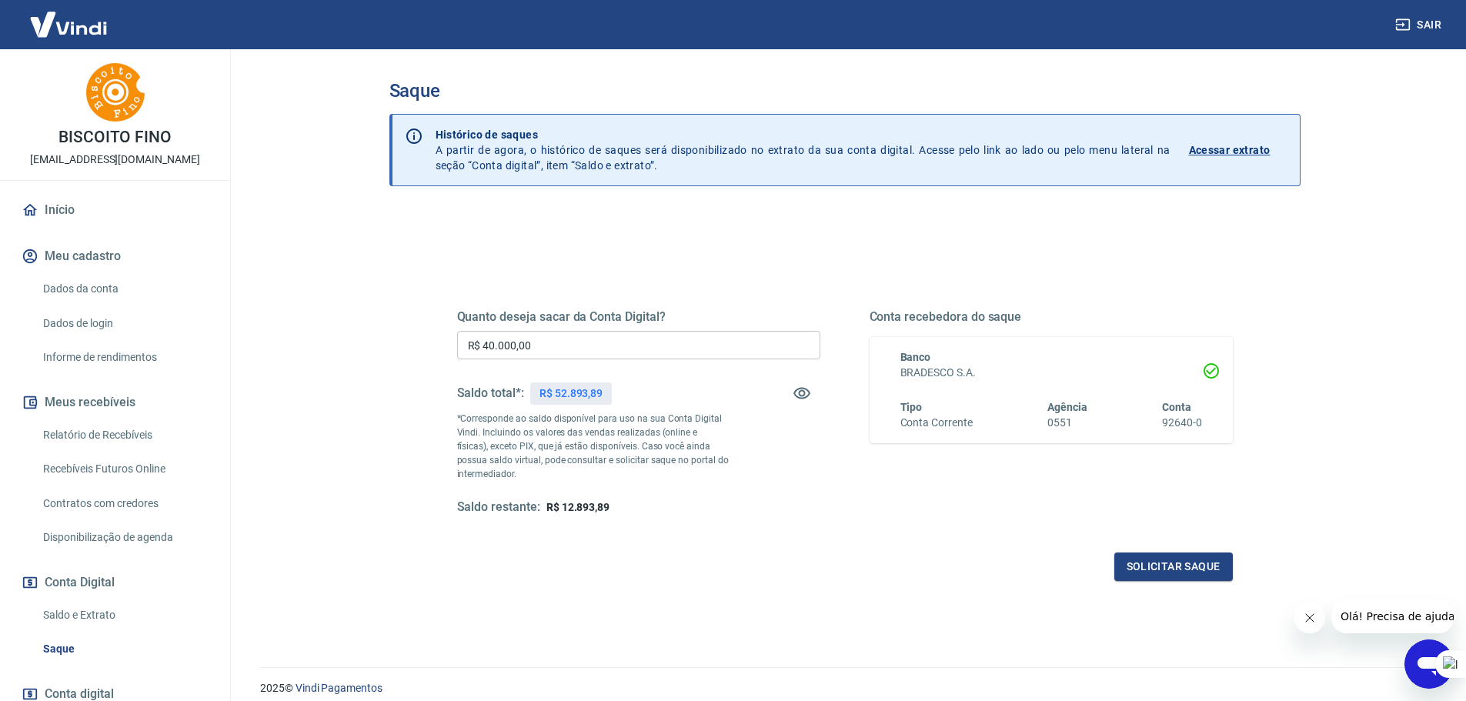
click at [555, 343] on input "R$ 40.000,00" at bounding box center [638, 345] width 363 height 28
type input "R$ 30.000,00"
click at [1172, 563] on button "Solicitar saque" at bounding box center [1174, 567] width 119 height 28
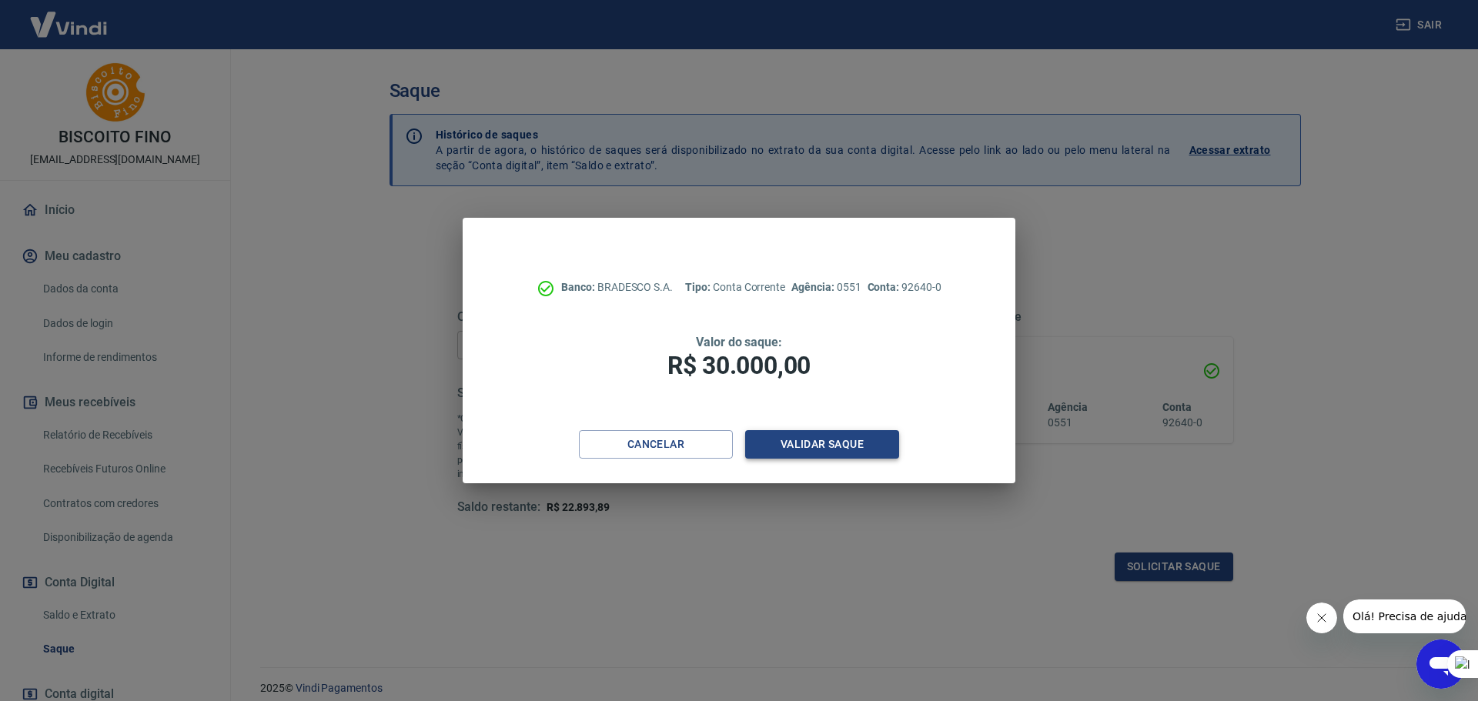
click at [826, 445] on button "Validar saque" at bounding box center [822, 444] width 154 height 28
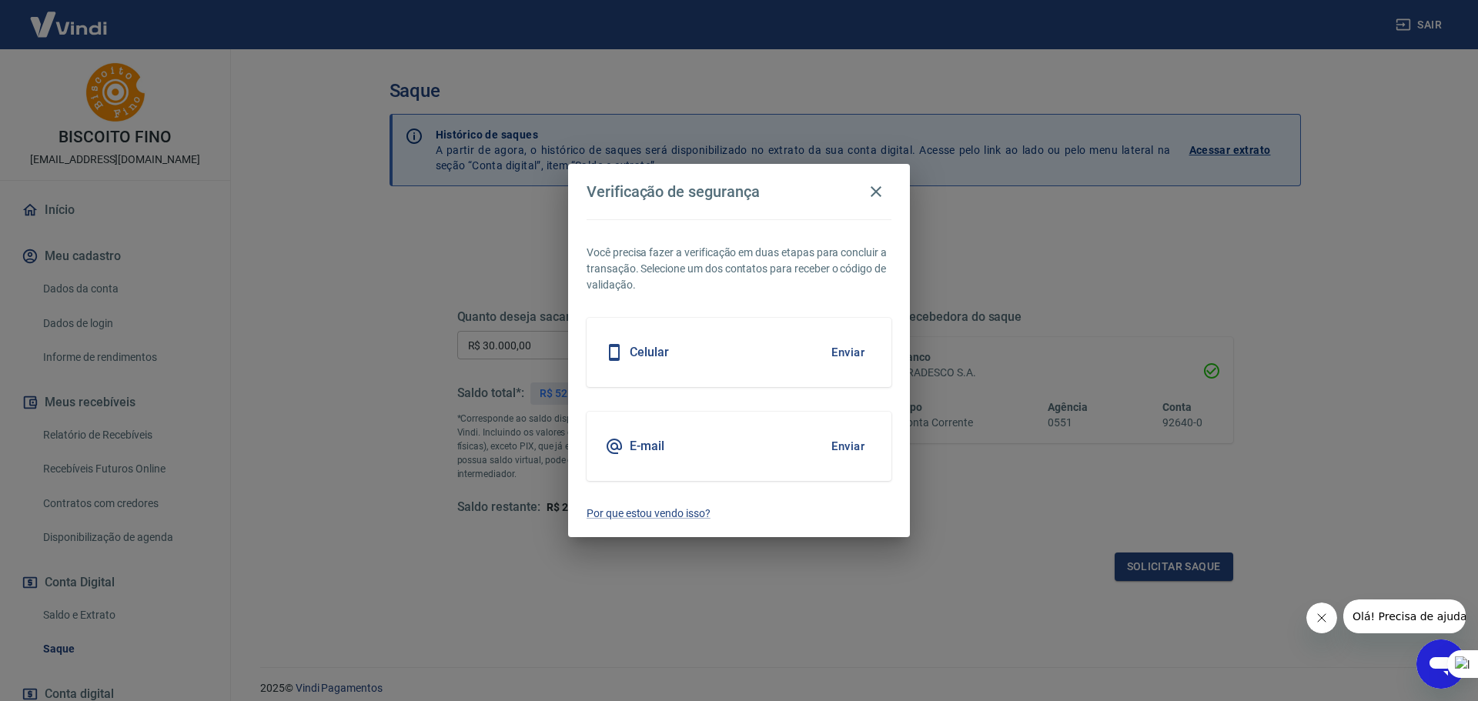
click at [846, 447] on button "Enviar" at bounding box center [848, 446] width 50 height 32
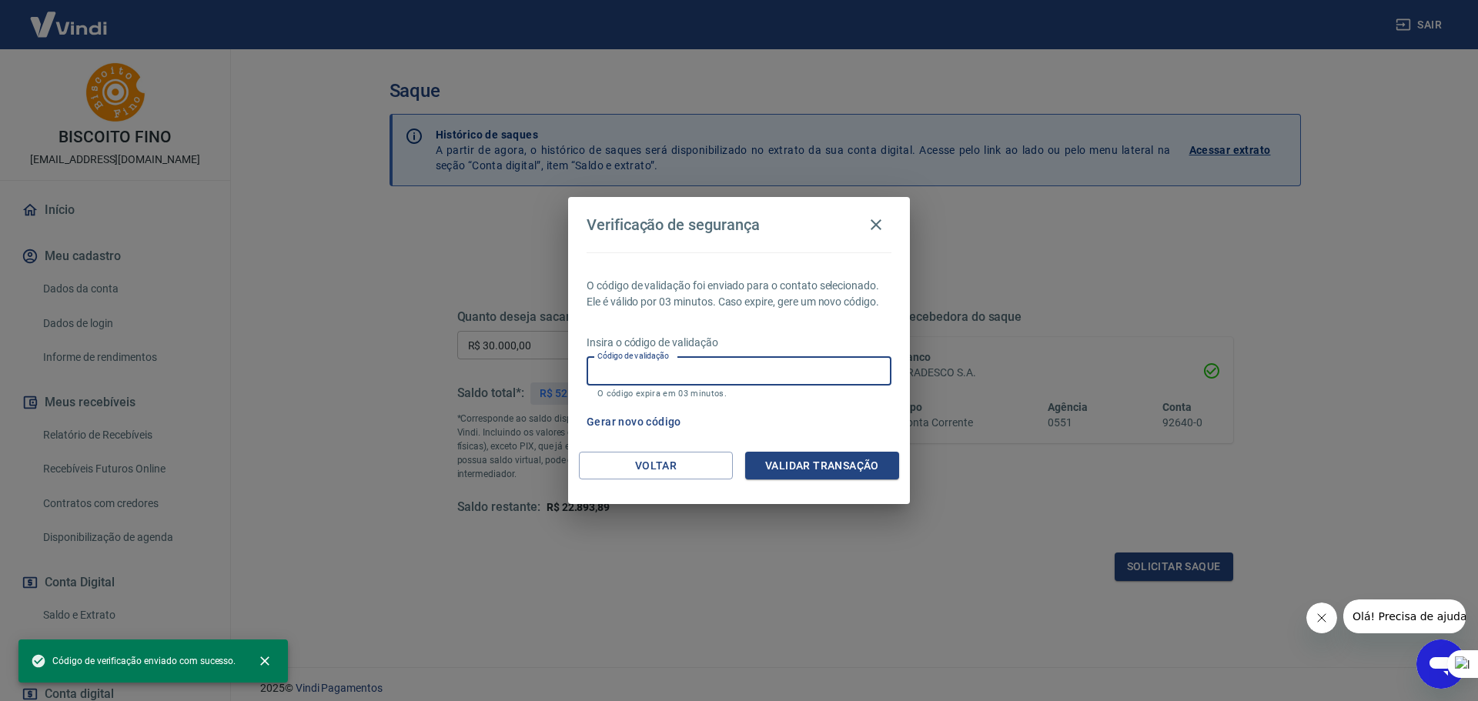
drag, startPoint x: 652, startPoint y: 365, endPoint x: 631, endPoint y: 347, distance: 27.3
click at [652, 365] on div "Código de validação Código de validação O código expira em 03 minutos." at bounding box center [739, 378] width 305 height 42
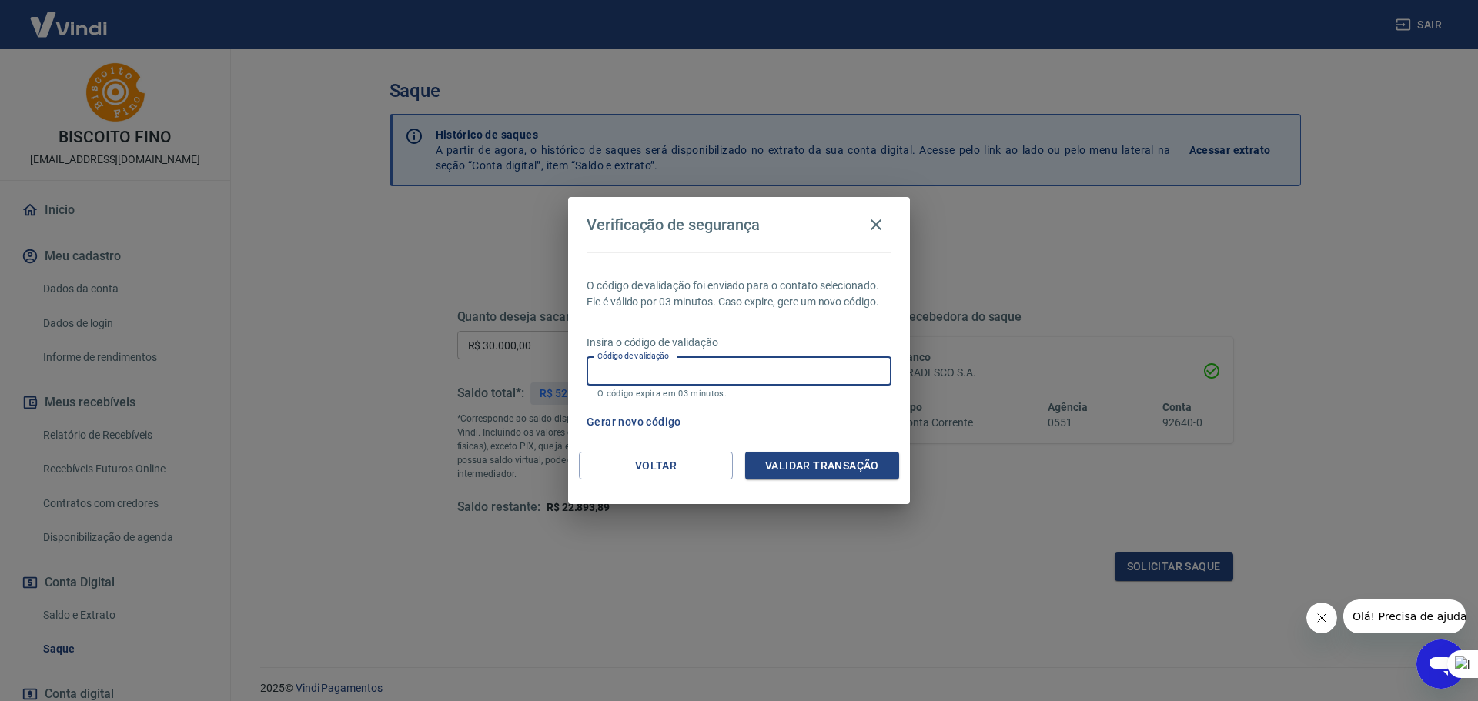
paste input "806699"
type input "806699"
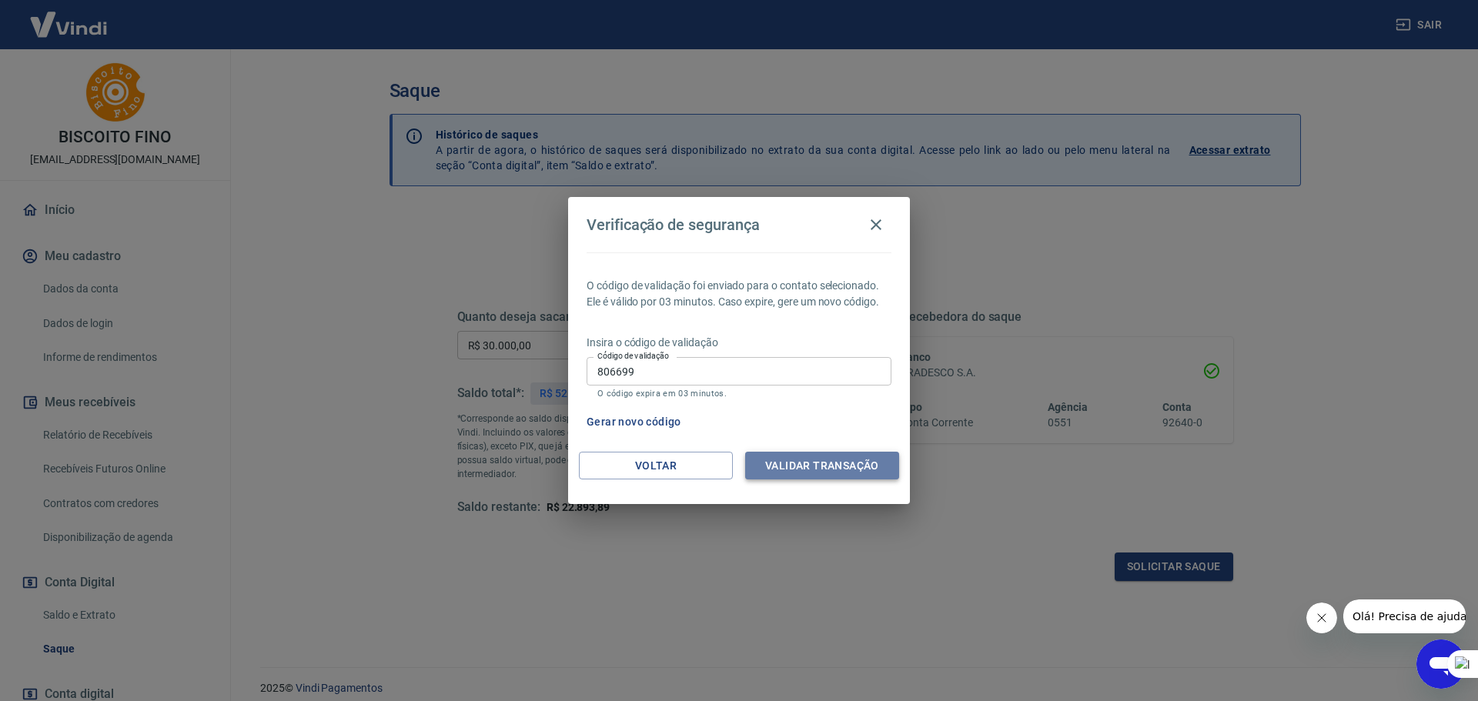
click at [807, 456] on button "Validar transação" at bounding box center [822, 466] width 154 height 28
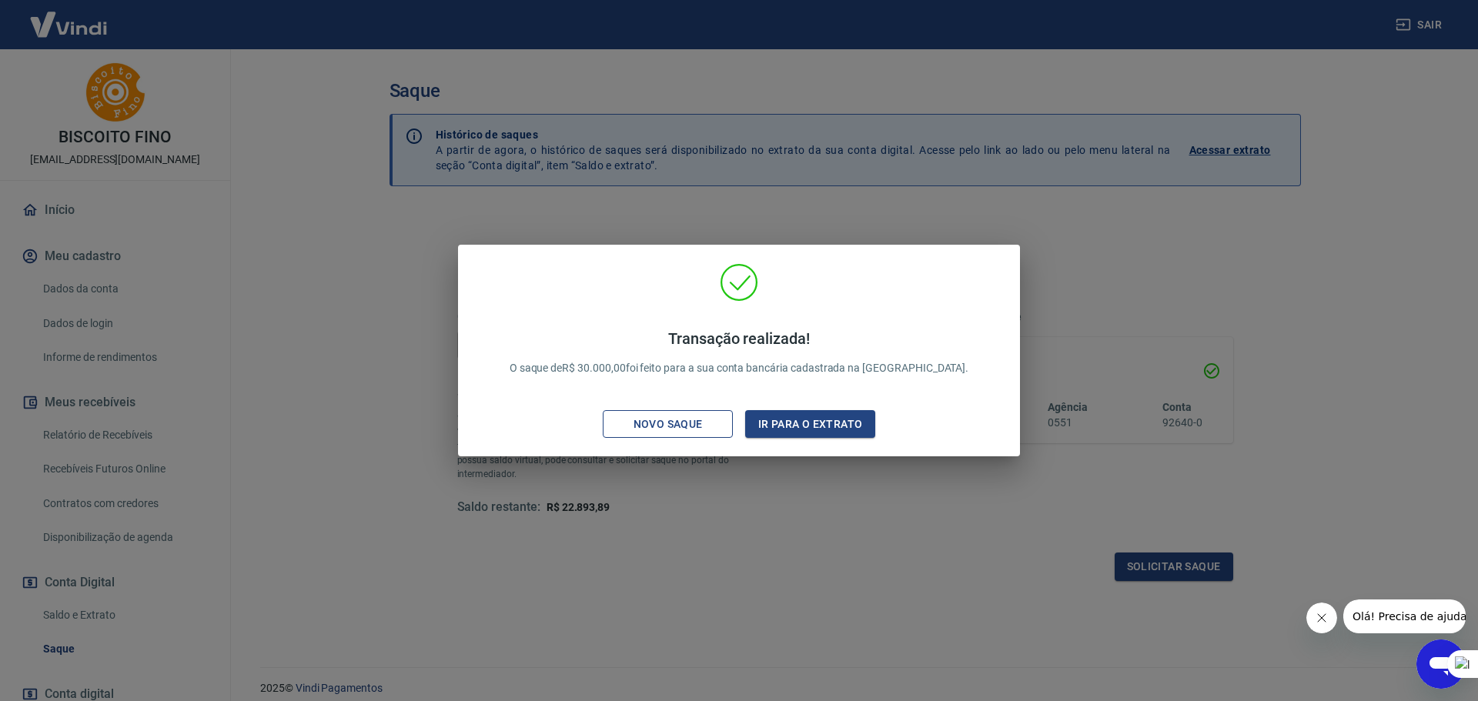
click at [670, 415] on div "Novo saque" at bounding box center [668, 424] width 106 height 19
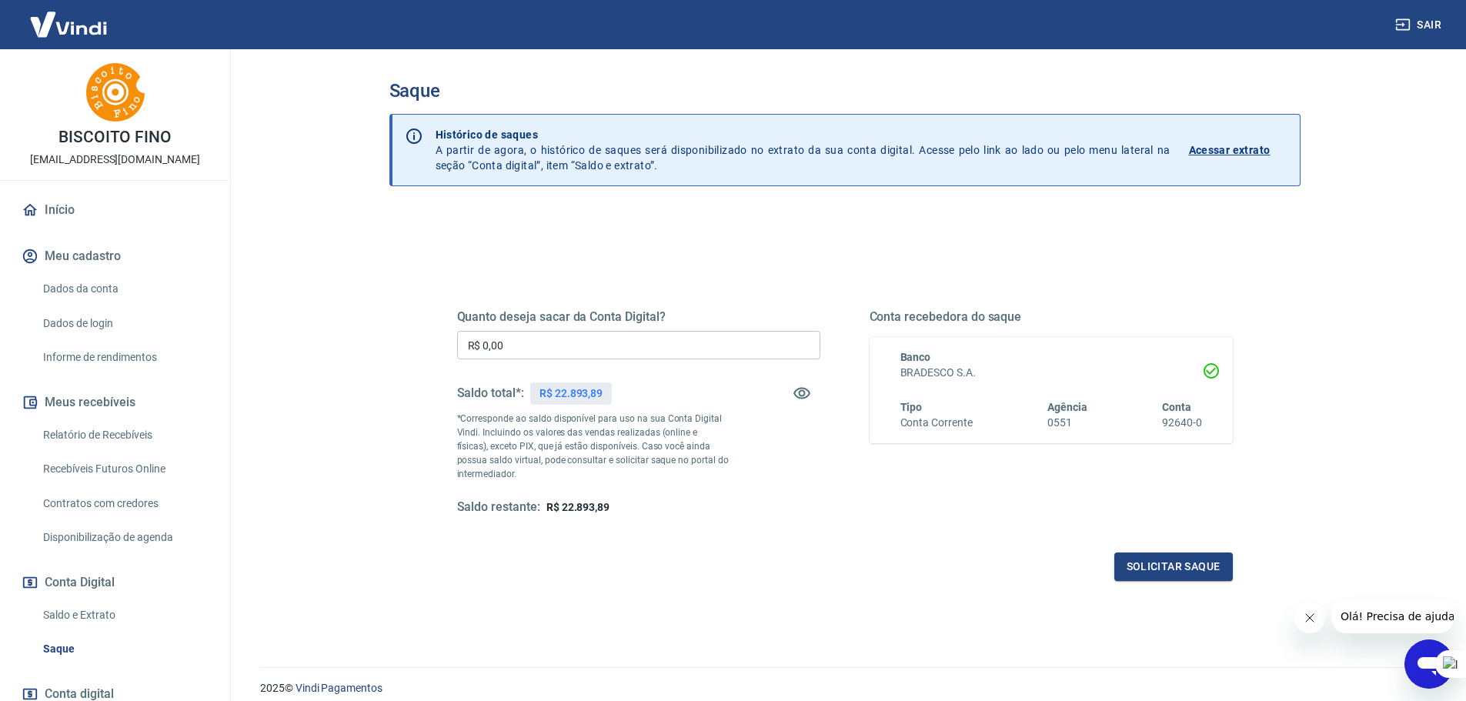
click at [535, 349] on input "R$ 0,00" at bounding box center [638, 345] width 363 height 28
type input "R$ 22.893,89"
click at [1165, 572] on button "Solicitar saque" at bounding box center [1174, 567] width 119 height 28
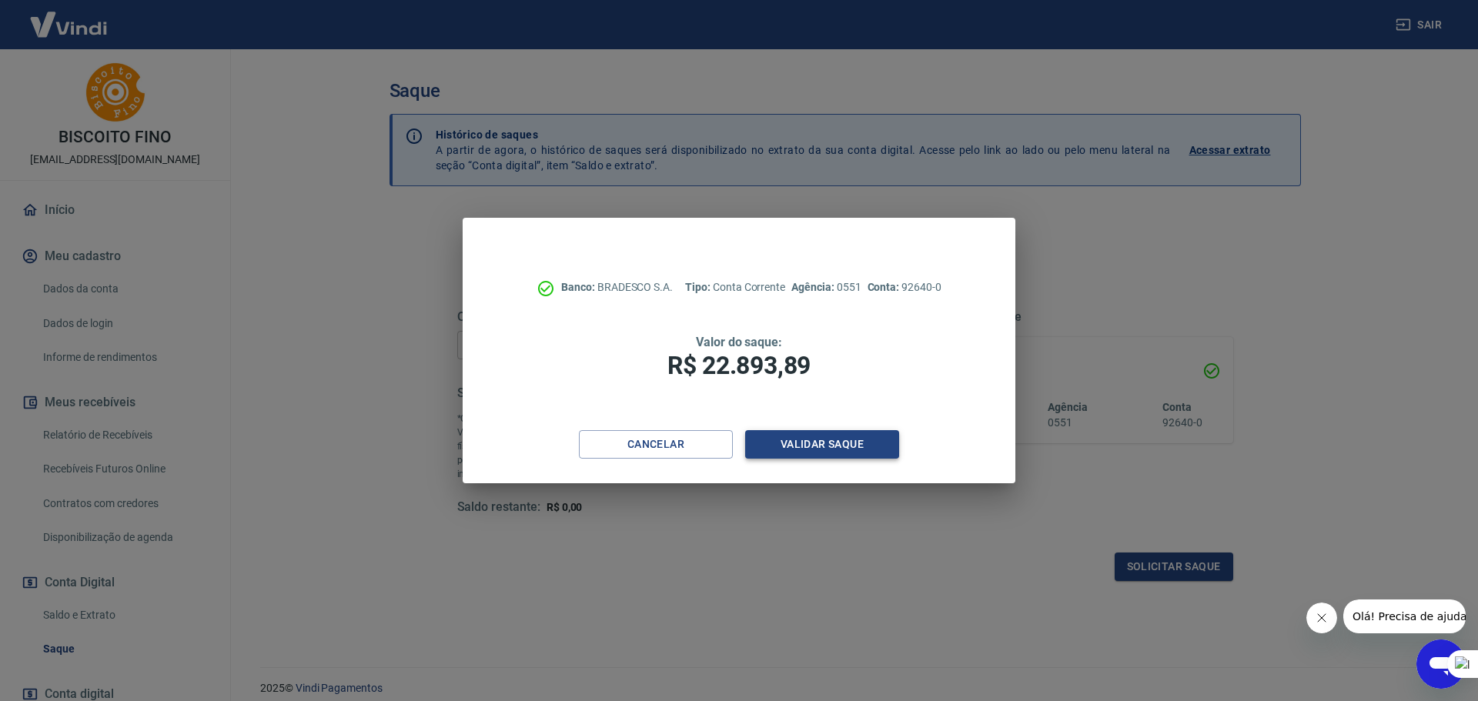
click at [802, 444] on button "Validar saque" at bounding box center [822, 444] width 154 height 28
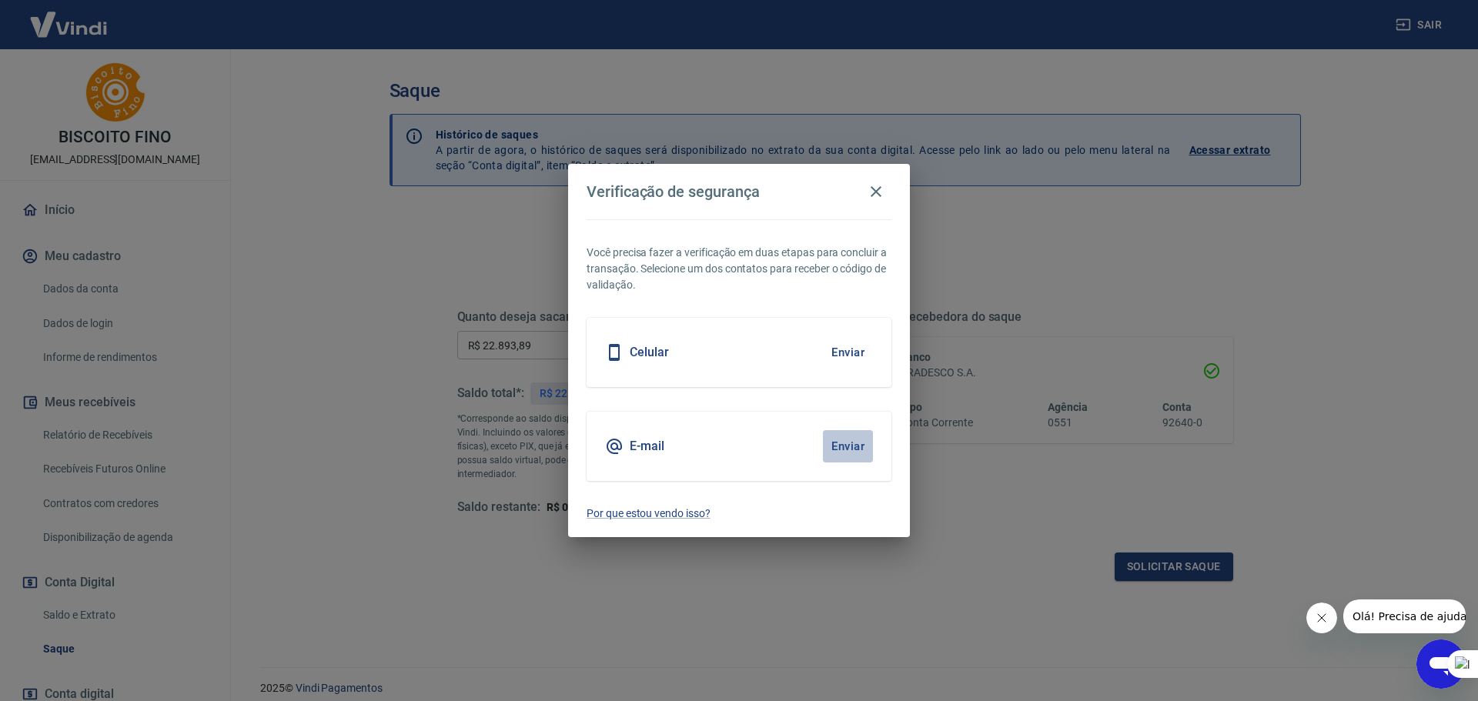
click at [854, 446] on button "Enviar" at bounding box center [848, 446] width 50 height 32
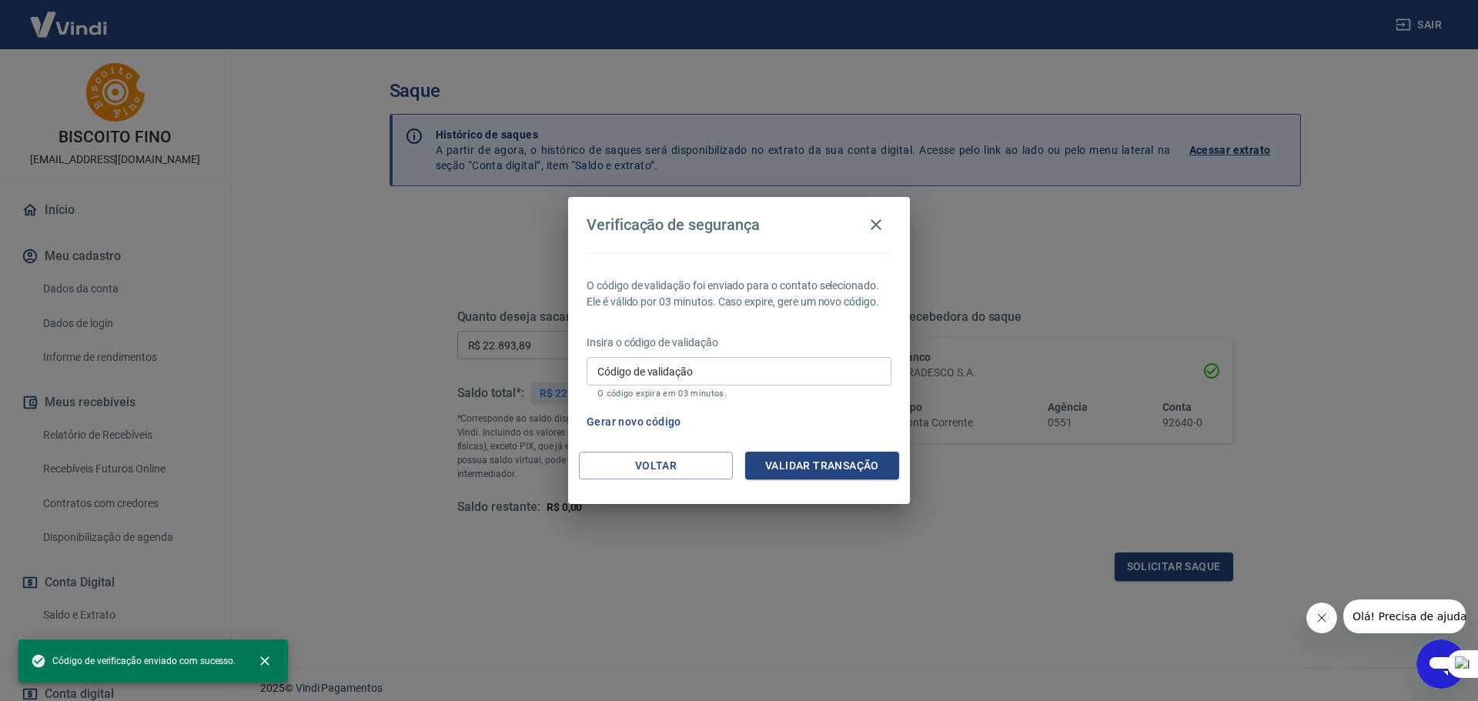
click at [653, 380] on input "Código de validação" at bounding box center [739, 371] width 305 height 28
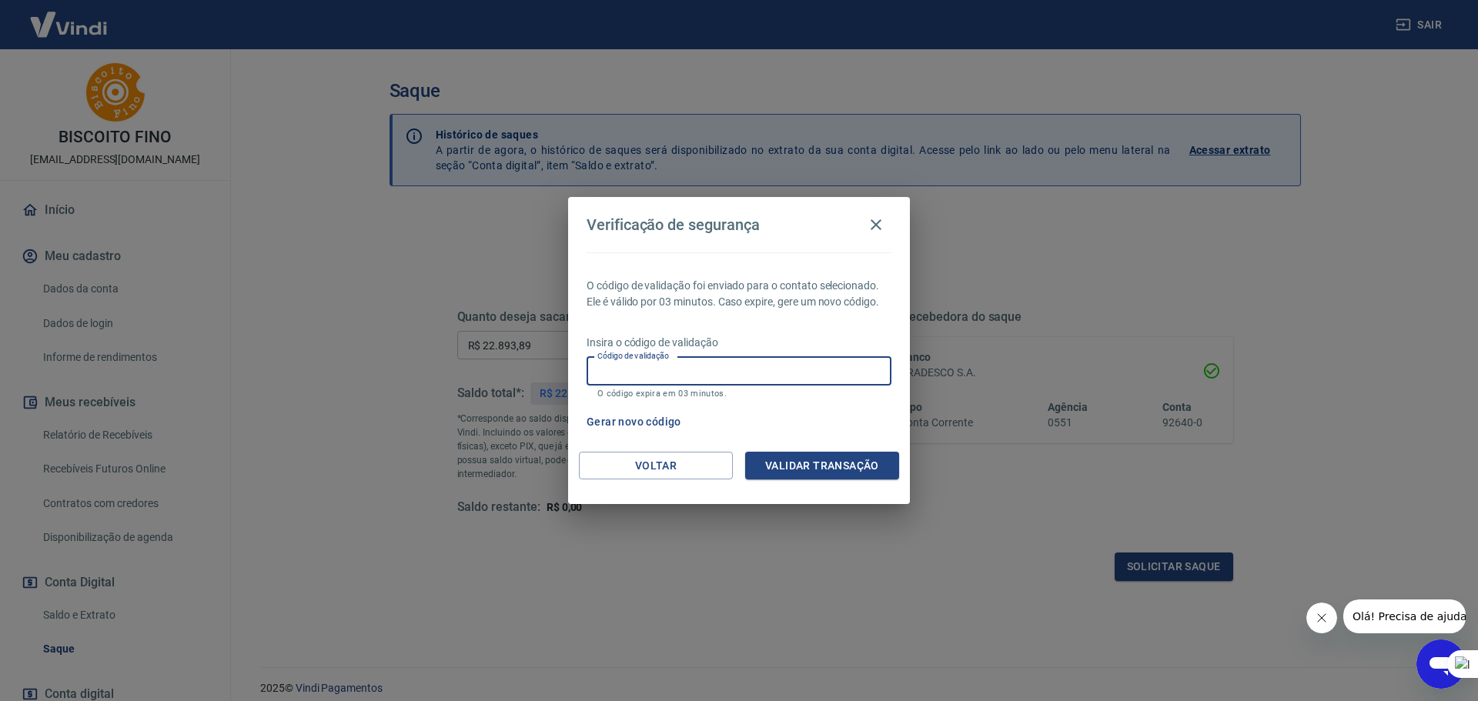
paste input "757272"
type input "757272"
click at [827, 466] on button "Validar transação" at bounding box center [822, 466] width 154 height 28
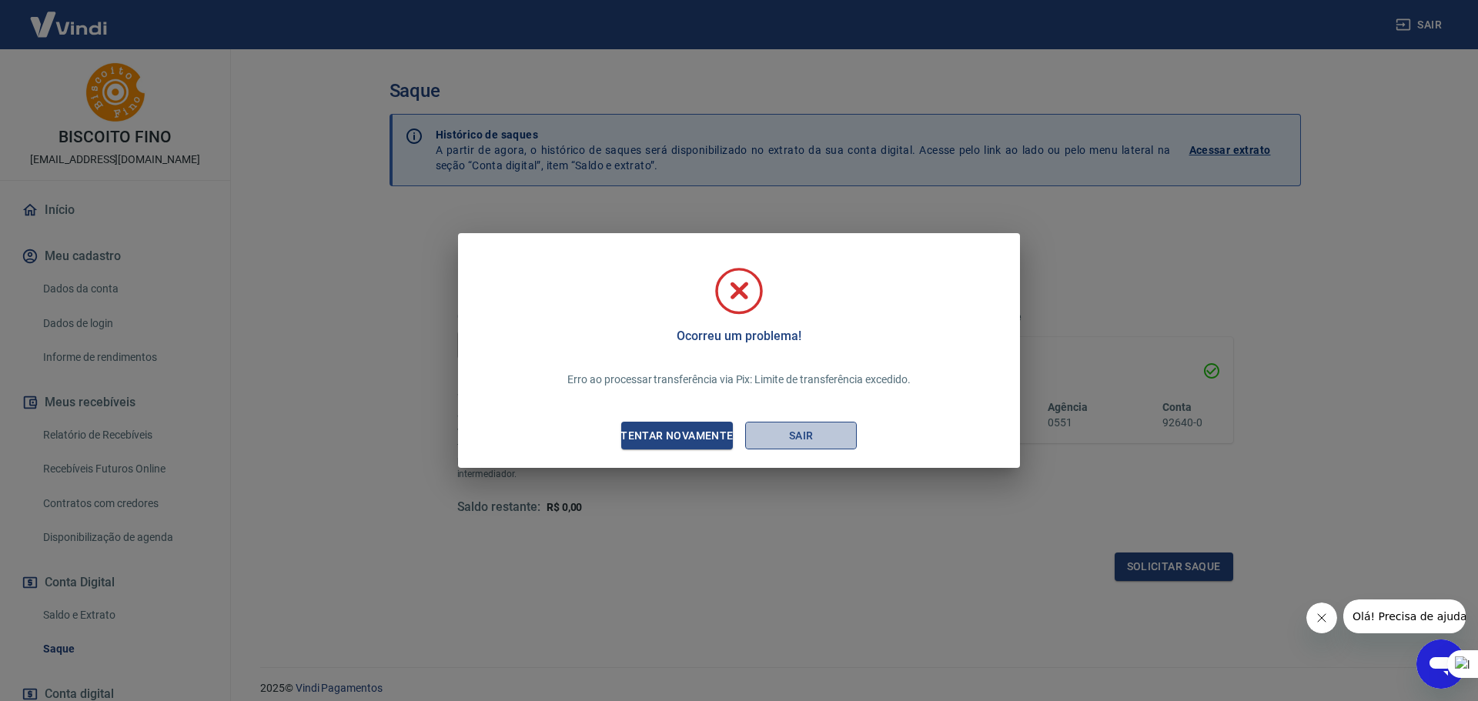
click at [803, 432] on button "Sair" at bounding box center [801, 436] width 112 height 28
